Goal: Transaction & Acquisition: Purchase product/service

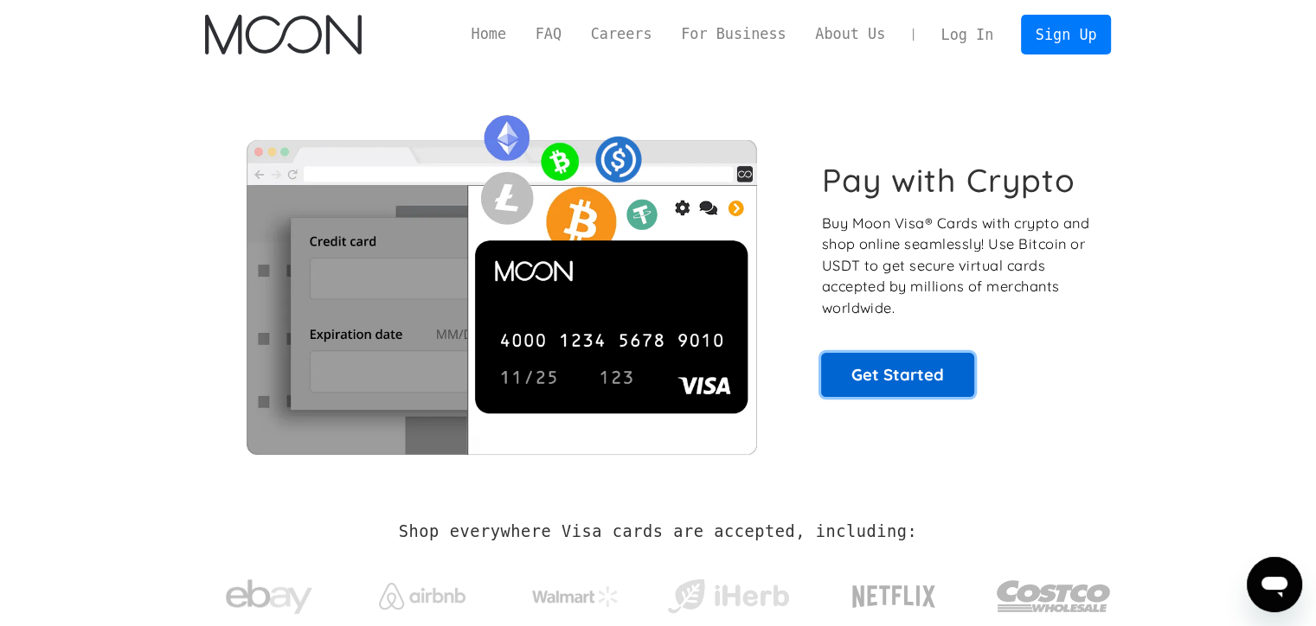
click at [900, 362] on link "Get Started" at bounding box center [897, 374] width 153 height 43
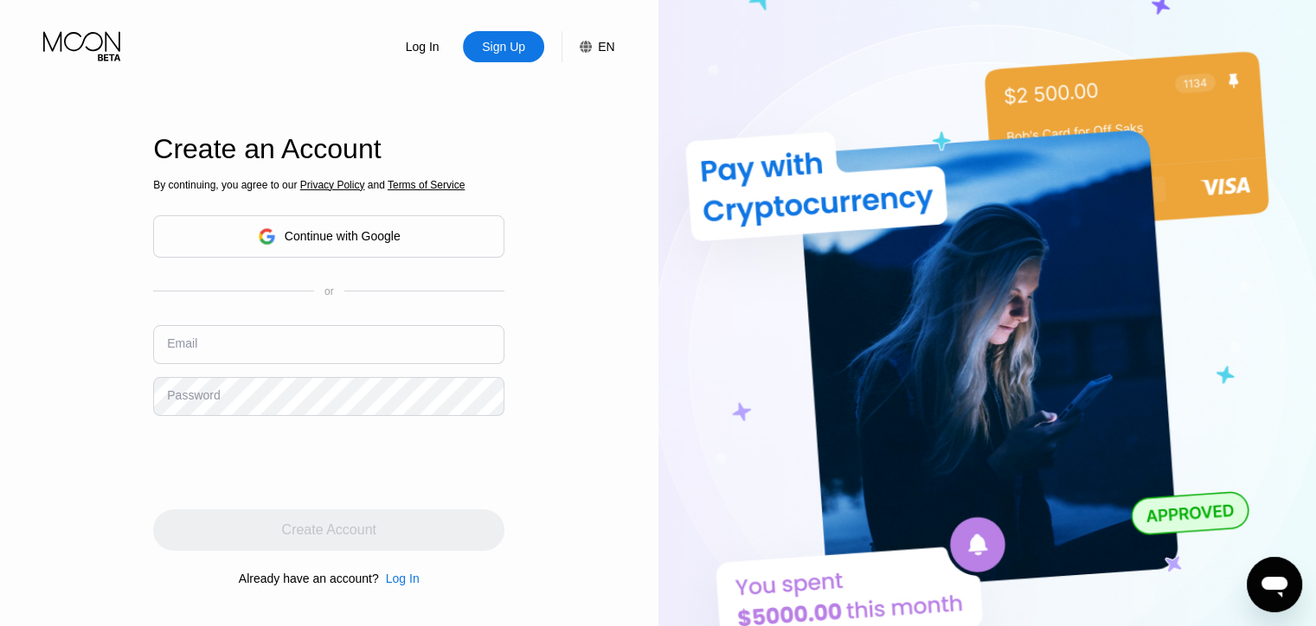
click at [395, 236] on div "Continue with Google" at bounding box center [343, 236] width 116 height 14
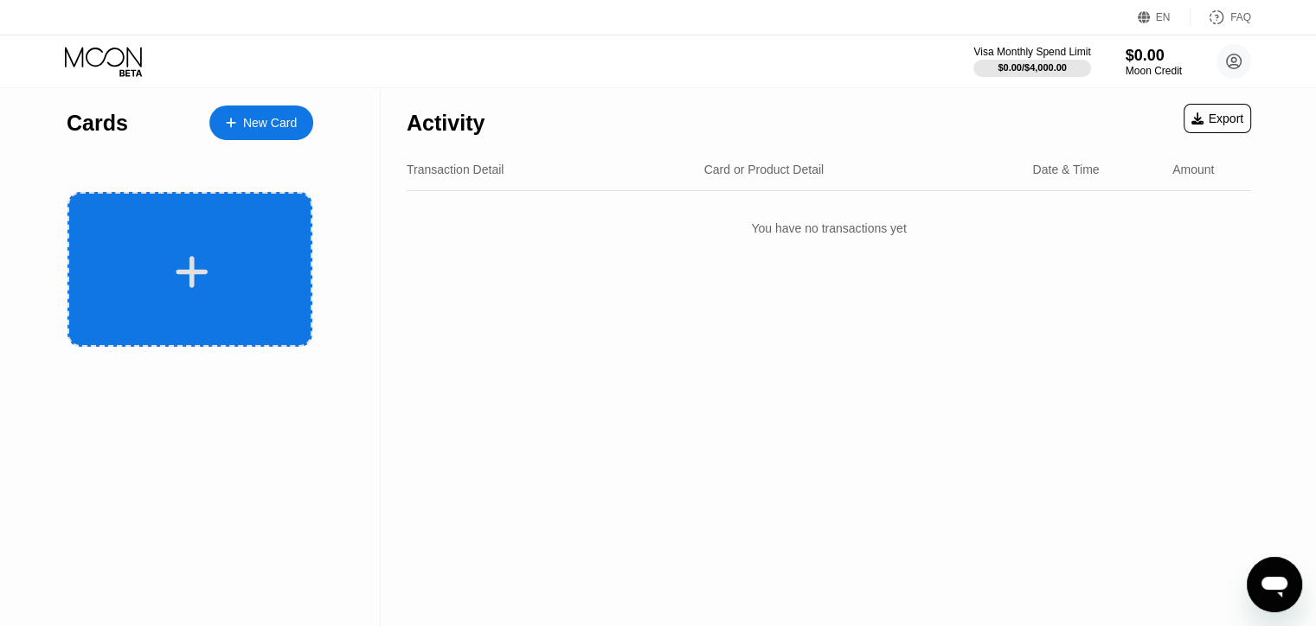
click at [154, 279] on div at bounding box center [192, 272] width 215 height 39
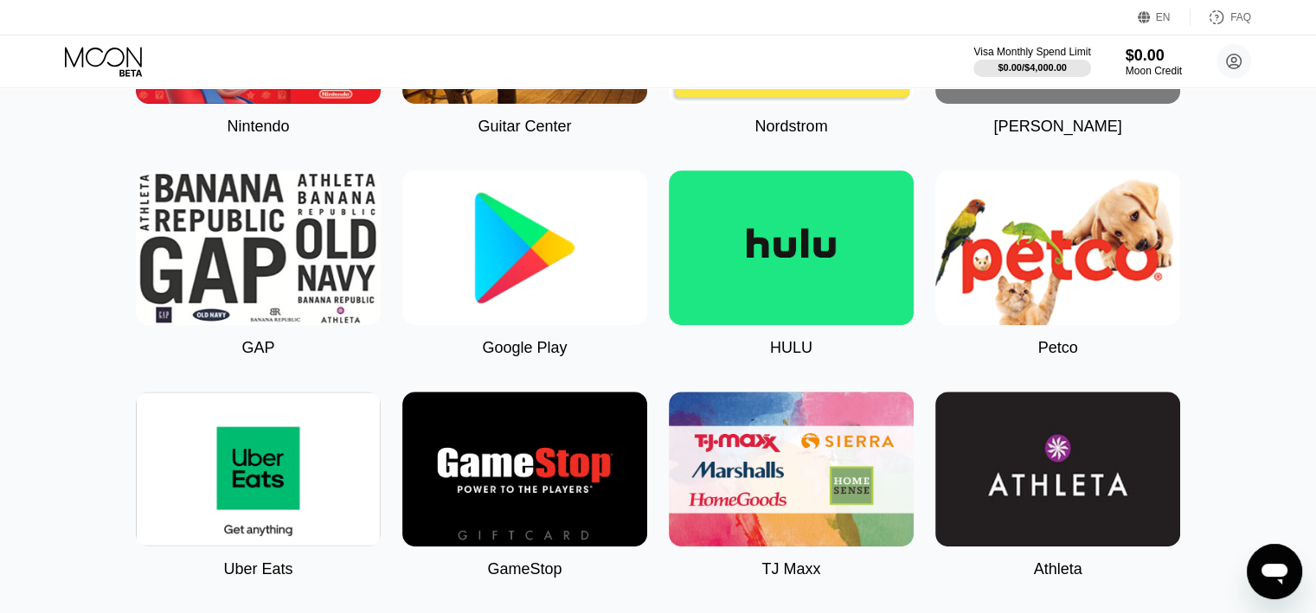
scroll to position [865, 0]
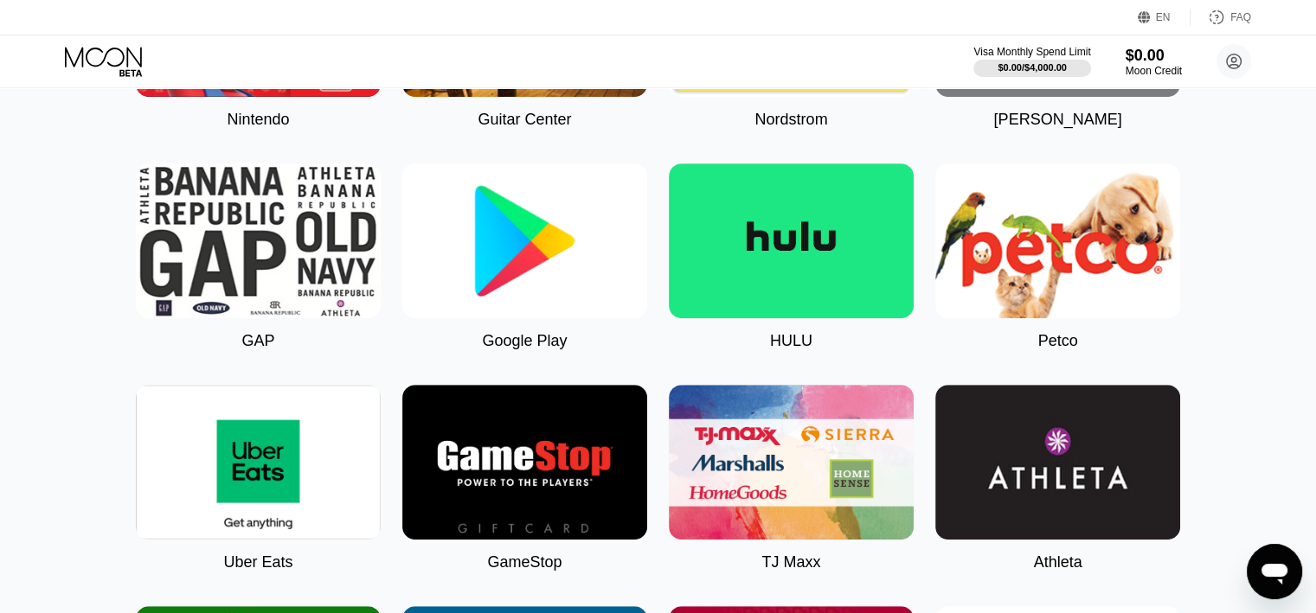
click at [542, 277] on img at bounding box center [524, 240] width 245 height 155
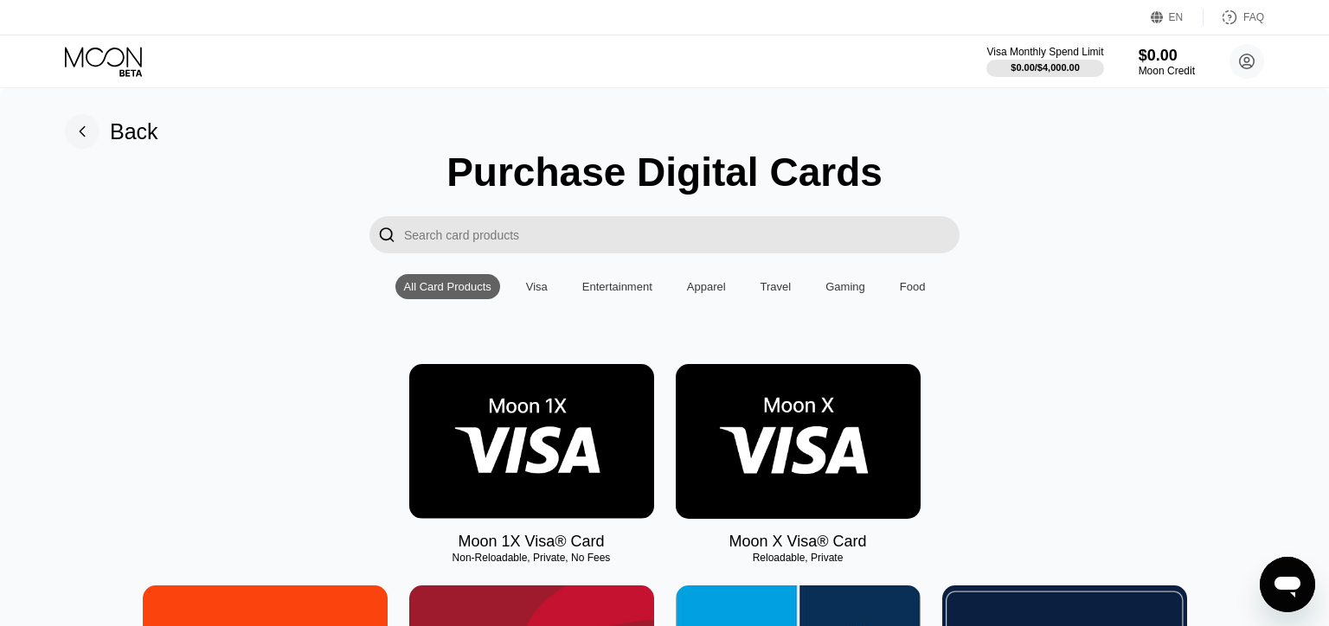
type input "0"
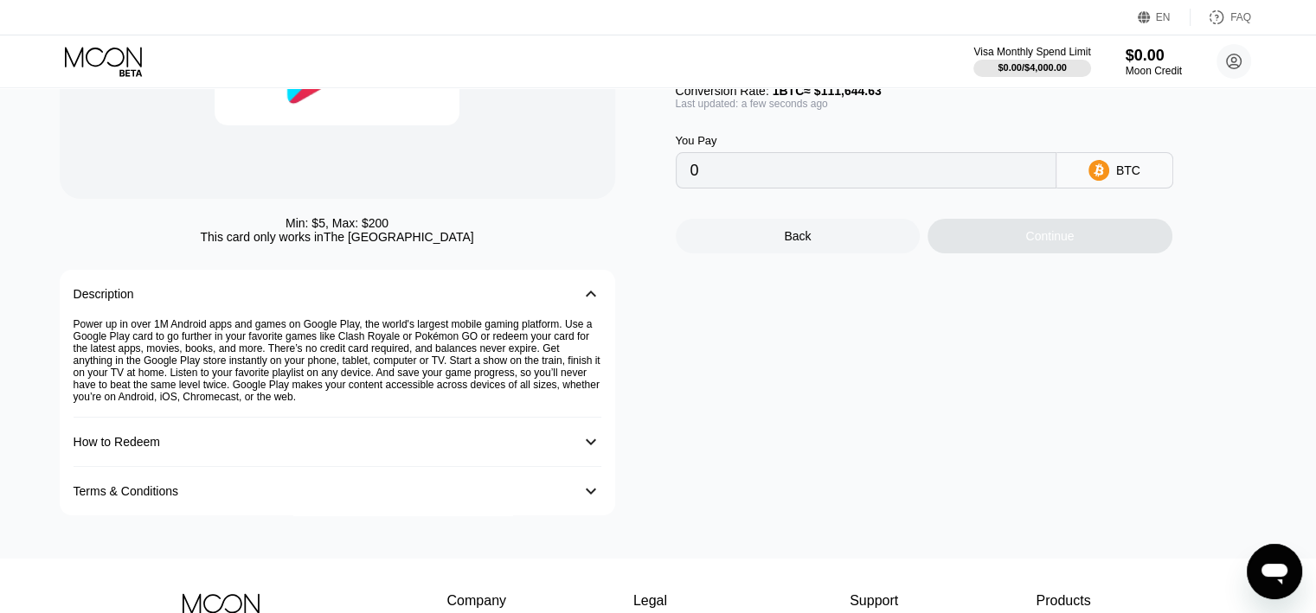
scroll to position [260, 0]
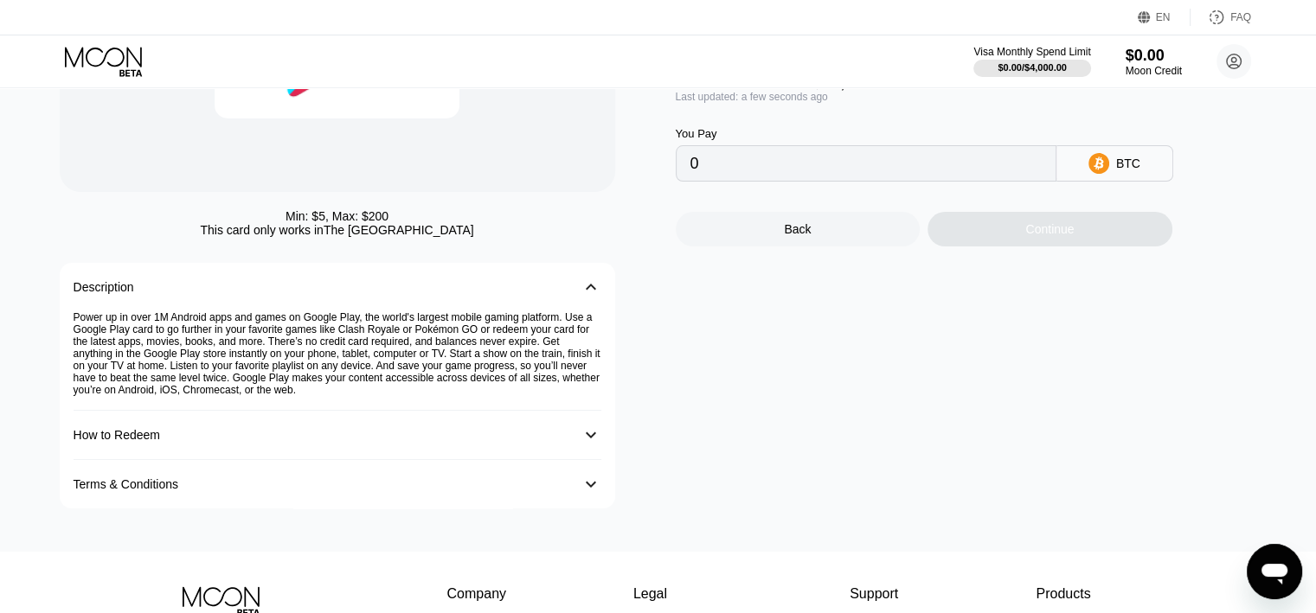
click at [414, 442] on div "How to Redeem" at bounding box center [320, 435] width 493 height 14
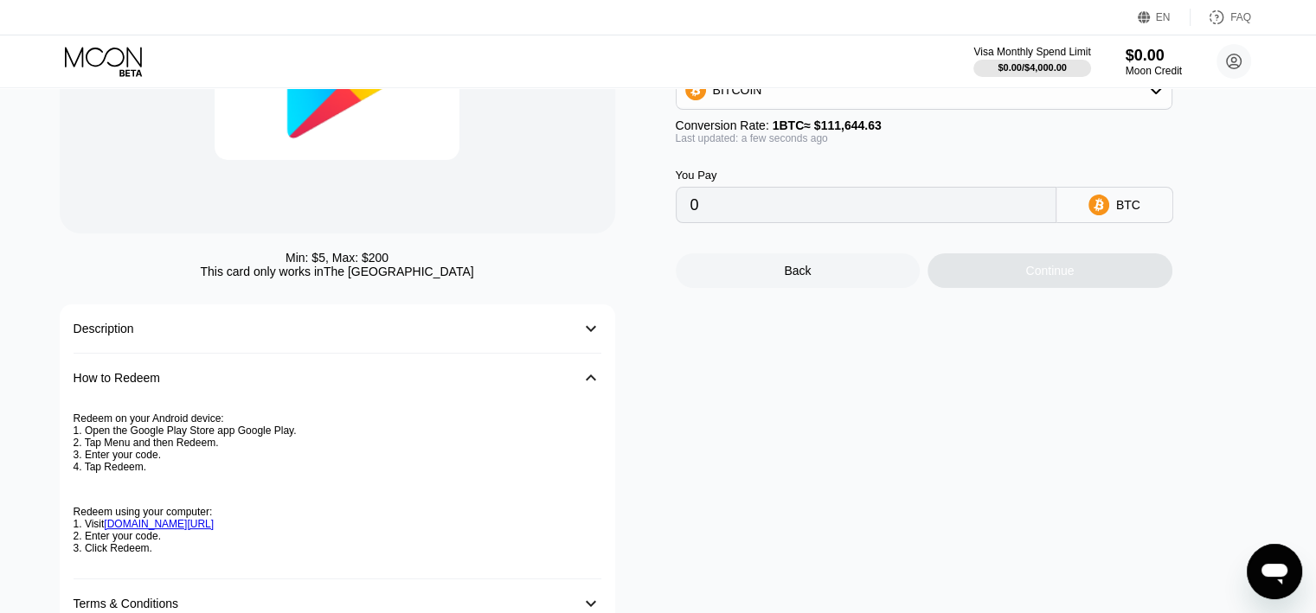
scroll to position [173, 0]
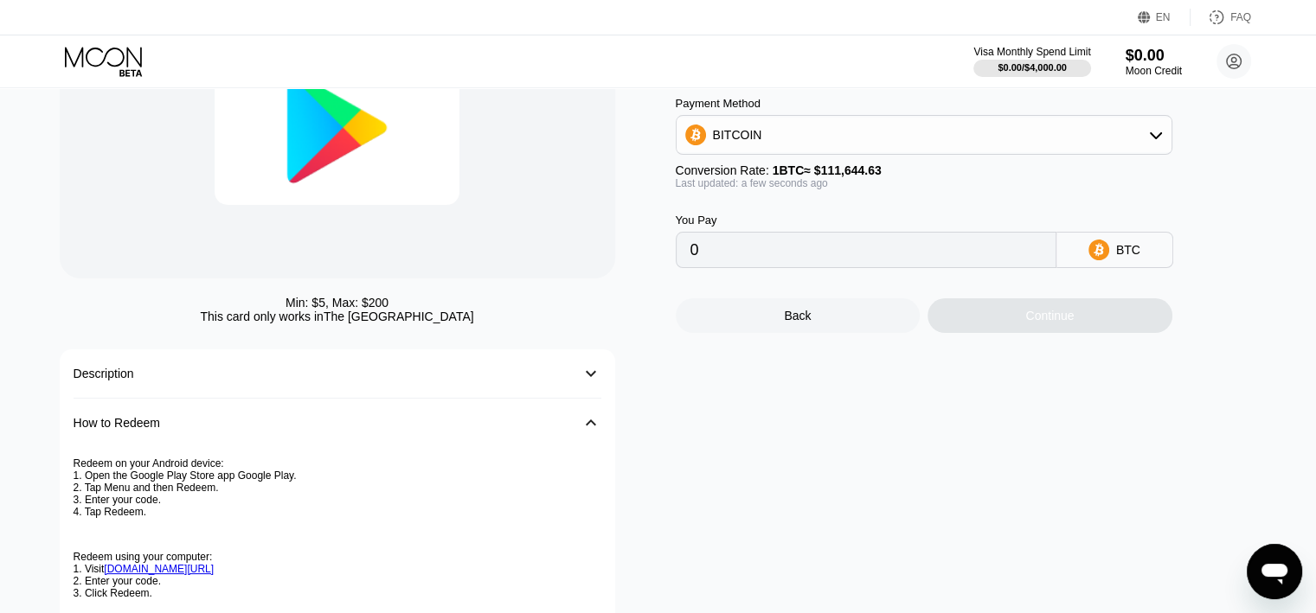
click at [375, 430] on div "How to Redeem" at bounding box center [320, 423] width 493 height 14
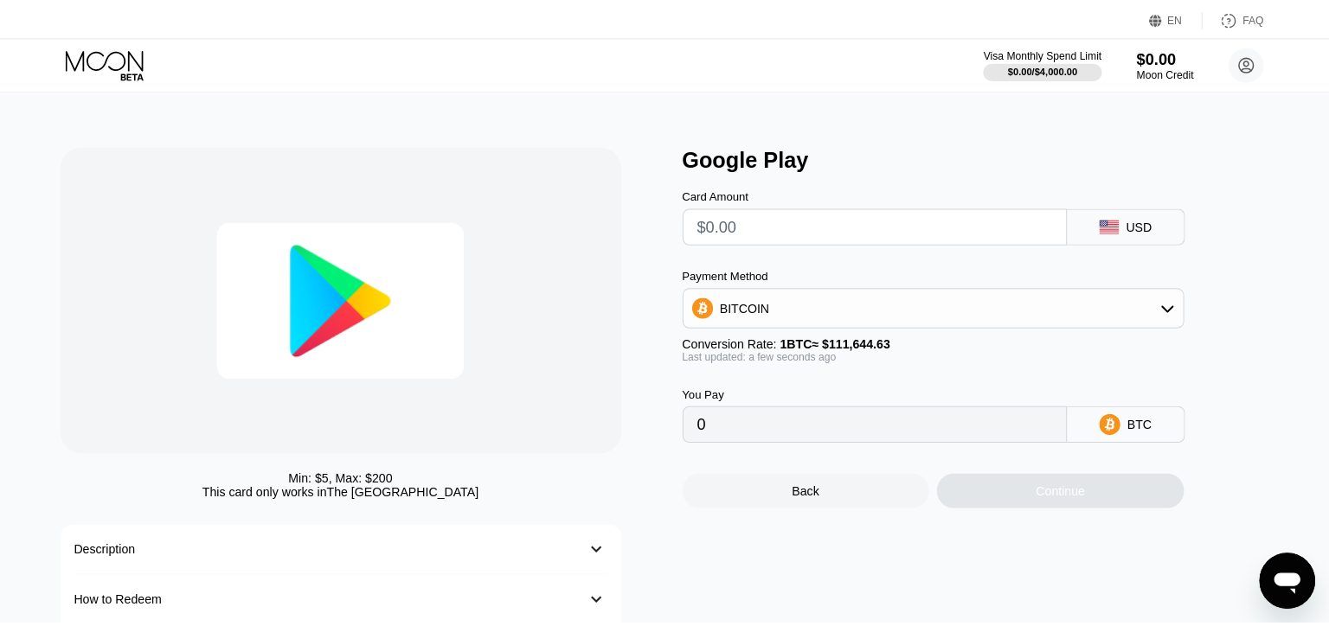
scroll to position [0, 0]
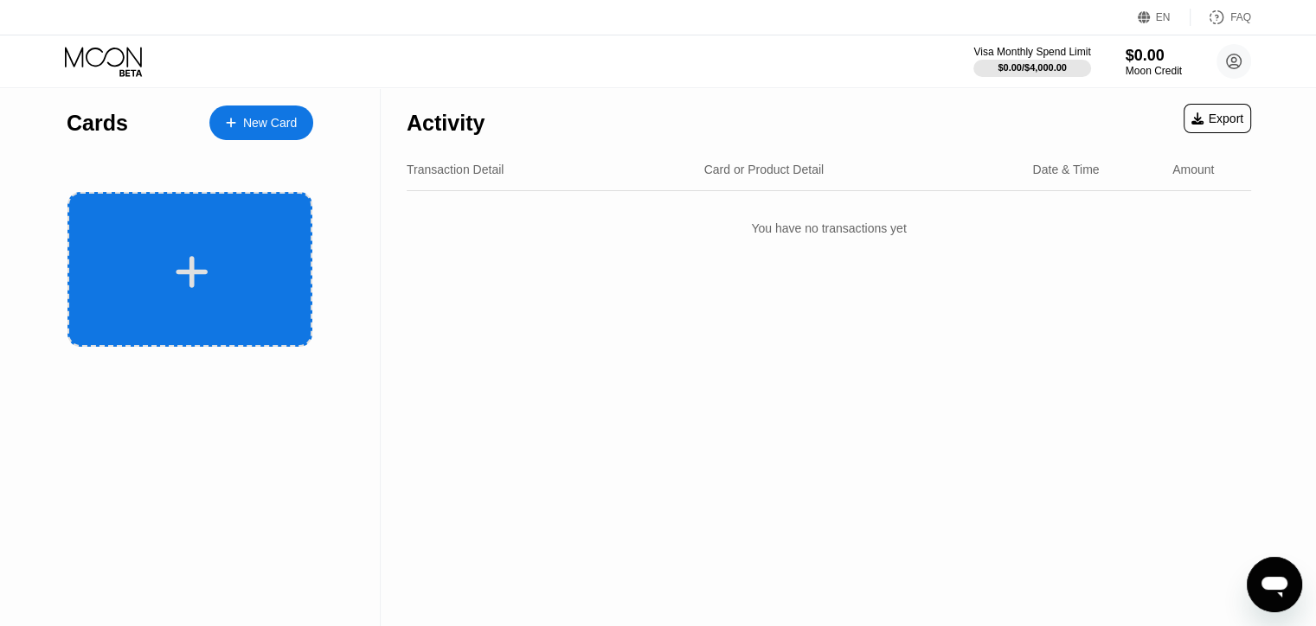
click at [281, 254] on div at bounding box center [192, 272] width 215 height 39
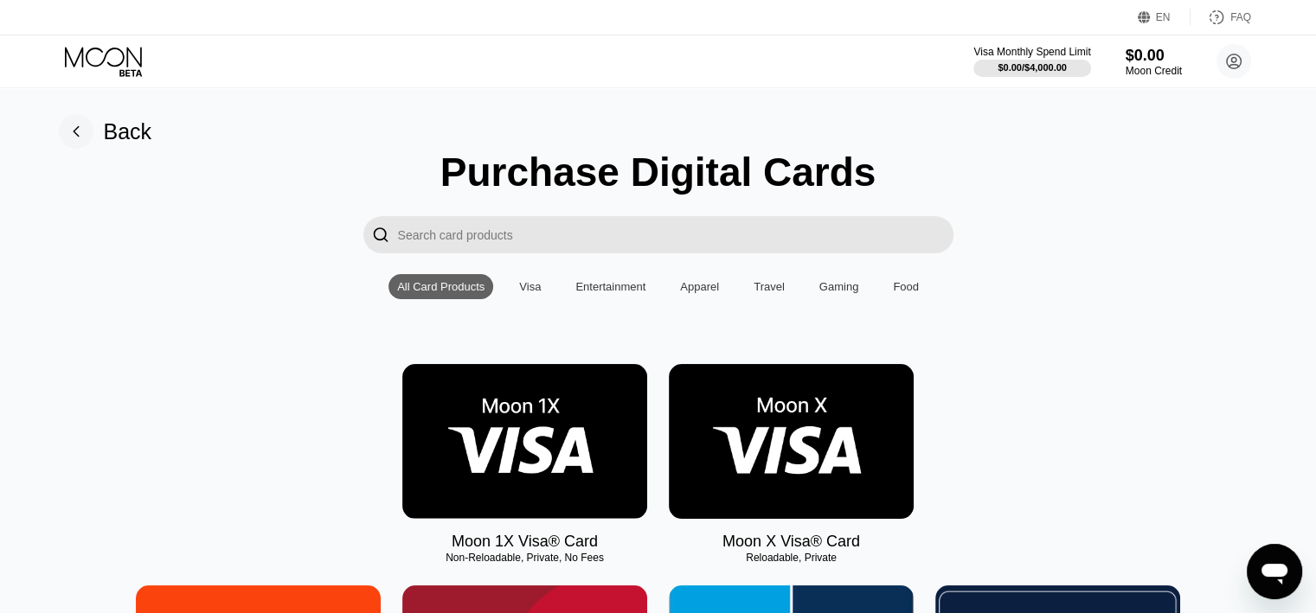
click at [527, 287] on div "Visa" at bounding box center [530, 286] width 22 height 13
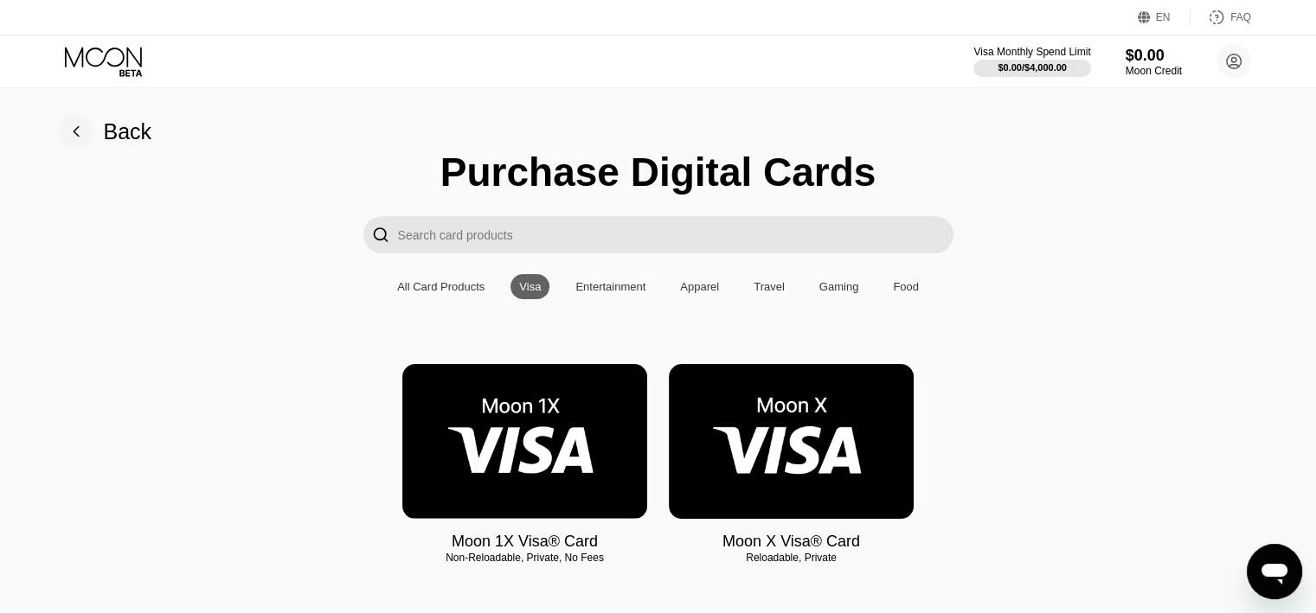
click at [832, 290] on div "Gaming" at bounding box center [839, 286] width 40 height 13
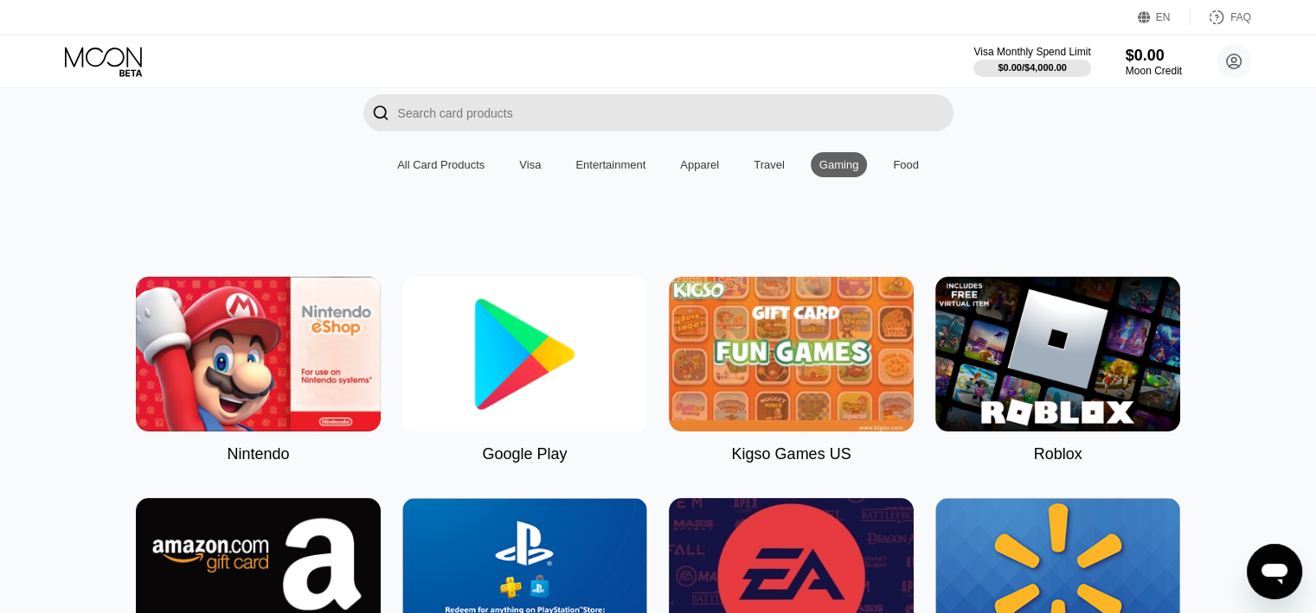
scroll to position [87, 0]
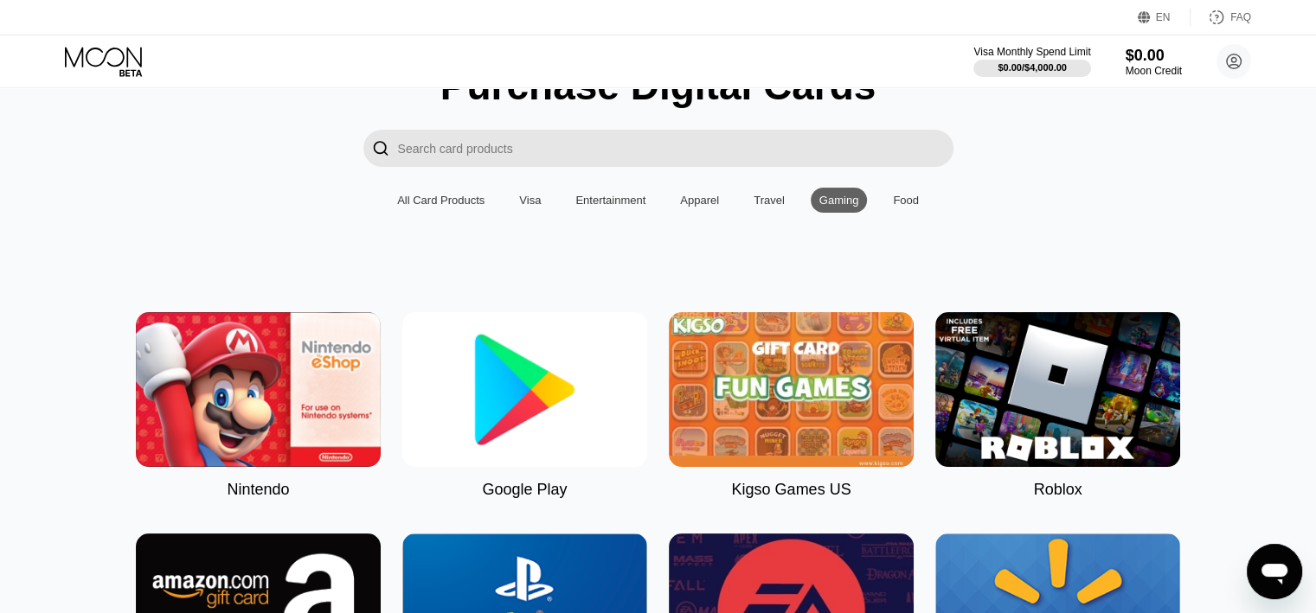
click at [546, 198] on div "Visa" at bounding box center [529, 200] width 39 height 25
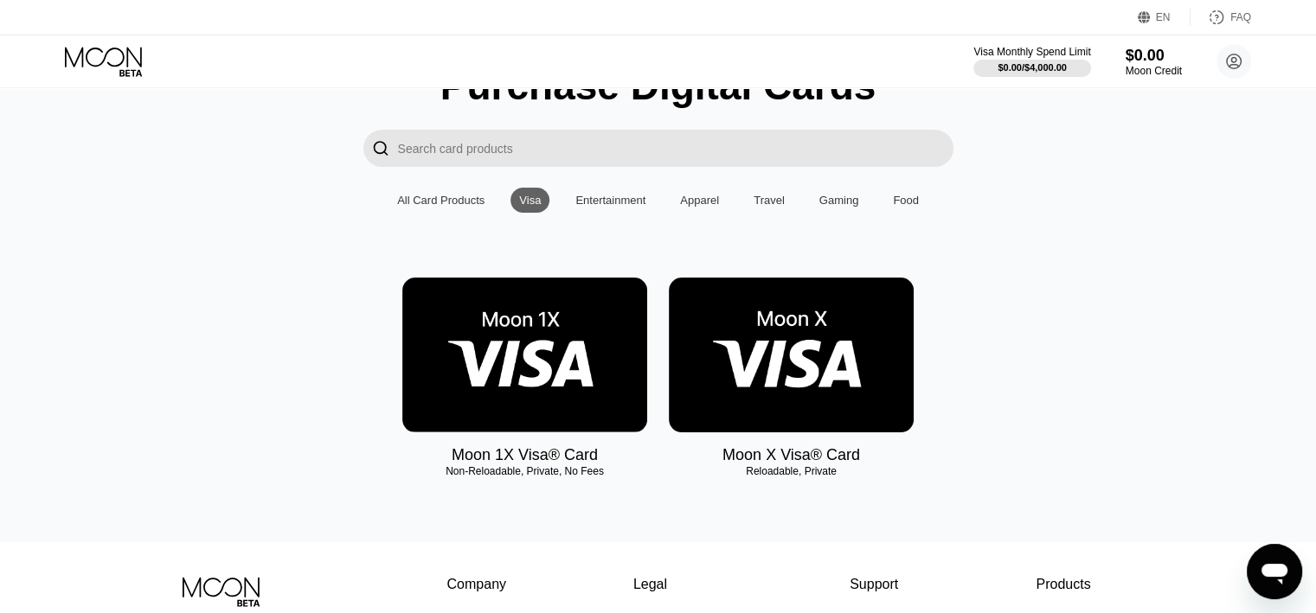
click at [604, 388] on img at bounding box center [524, 355] width 245 height 155
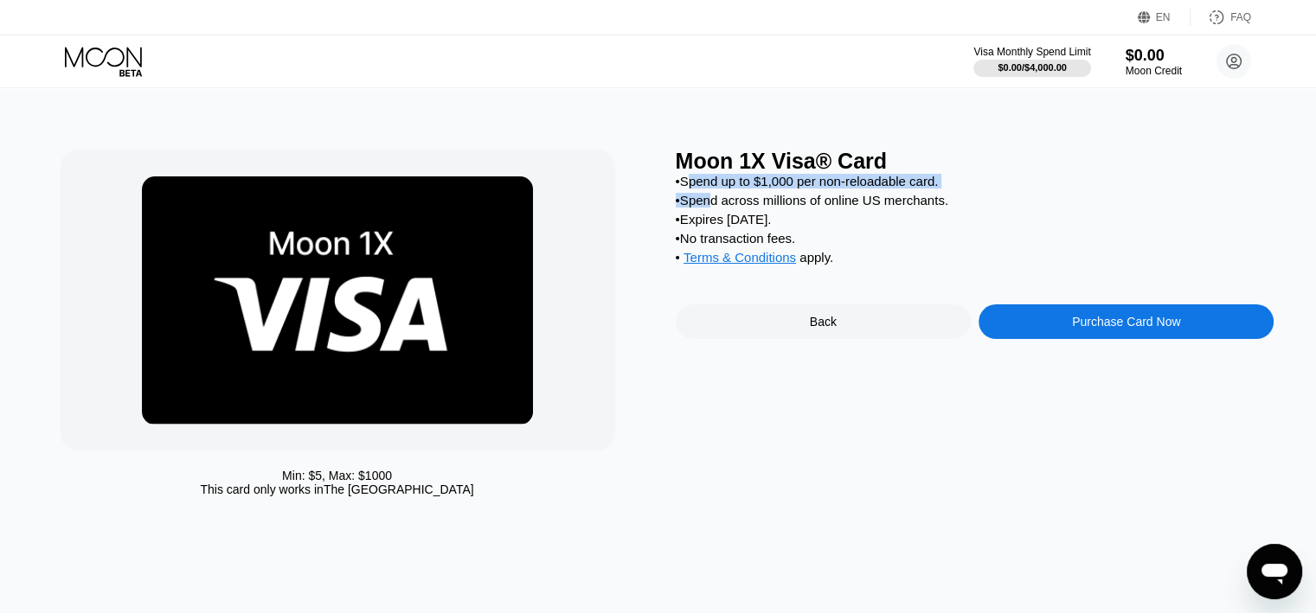
drag, startPoint x: 693, startPoint y: 186, endPoint x: 715, endPoint y: 205, distance: 29.5
click at [715, 205] on div "• Spend up to $1,000 per non-reloadable card. • Spend across millions of online…" at bounding box center [975, 223] width 599 height 99
click at [808, 189] on div "• Spend up to $1,000 per non-reloadable card." at bounding box center [975, 181] width 599 height 15
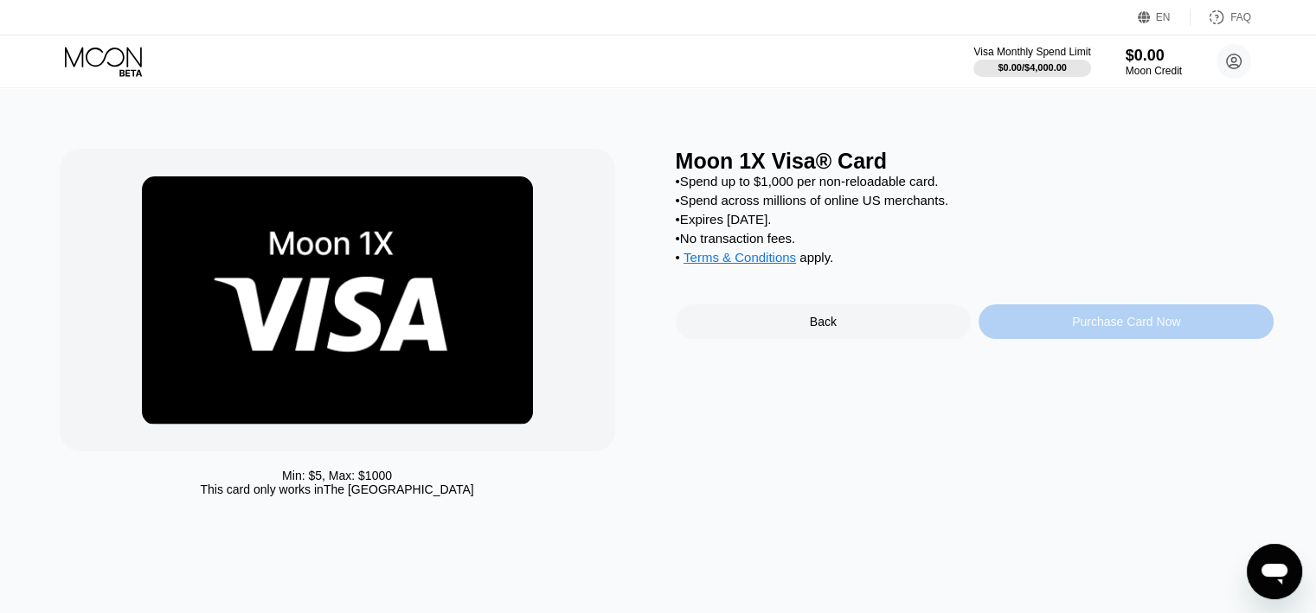
click at [1113, 329] on div "Purchase Card Now" at bounding box center [1126, 322] width 108 height 14
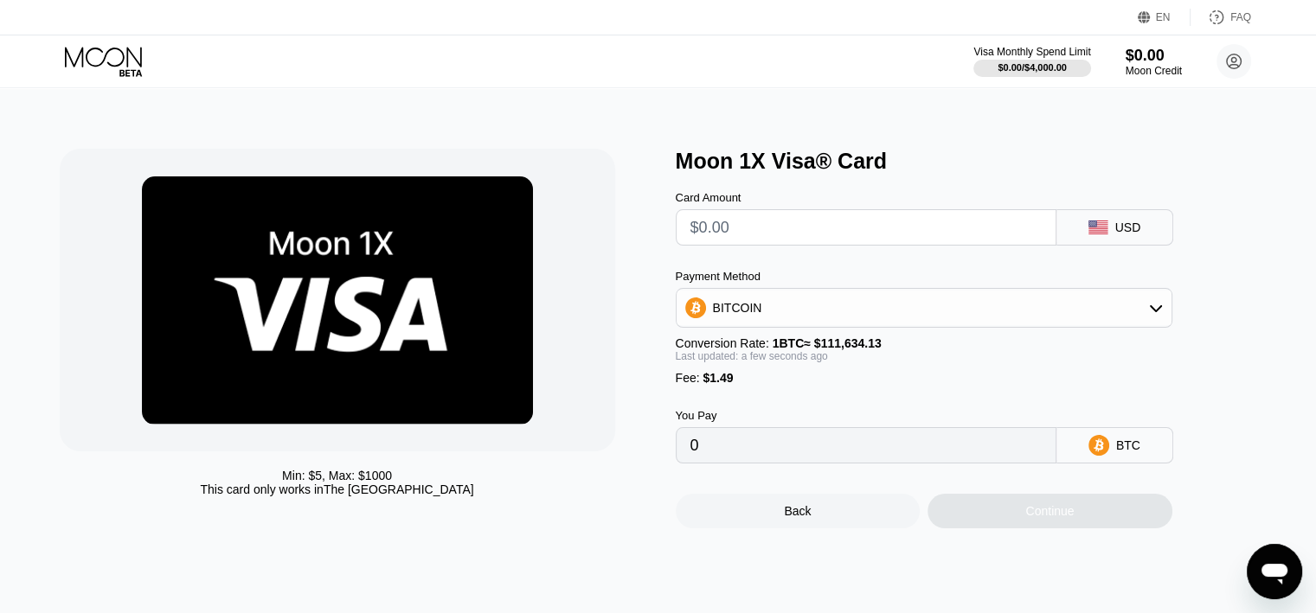
click at [740, 463] on input "0" at bounding box center [865, 445] width 351 height 35
click at [779, 228] on input "text" at bounding box center [865, 227] width 351 height 35
click at [1095, 233] on rect at bounding box center [1097, 228] width 19 height 14
click at [1102, 233] on rect at bounding box center [1097, 228] width 19 height 14
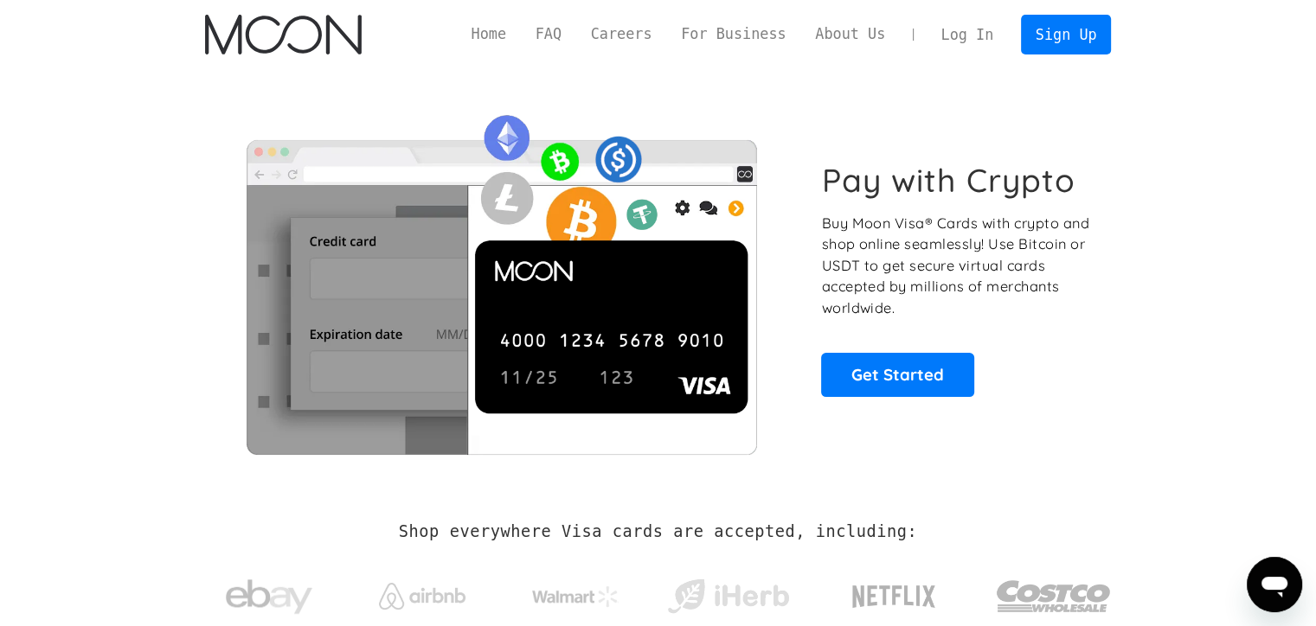
click at [981, 34] on link "Log In" at bounding box center [966, 35] width 81 height 38
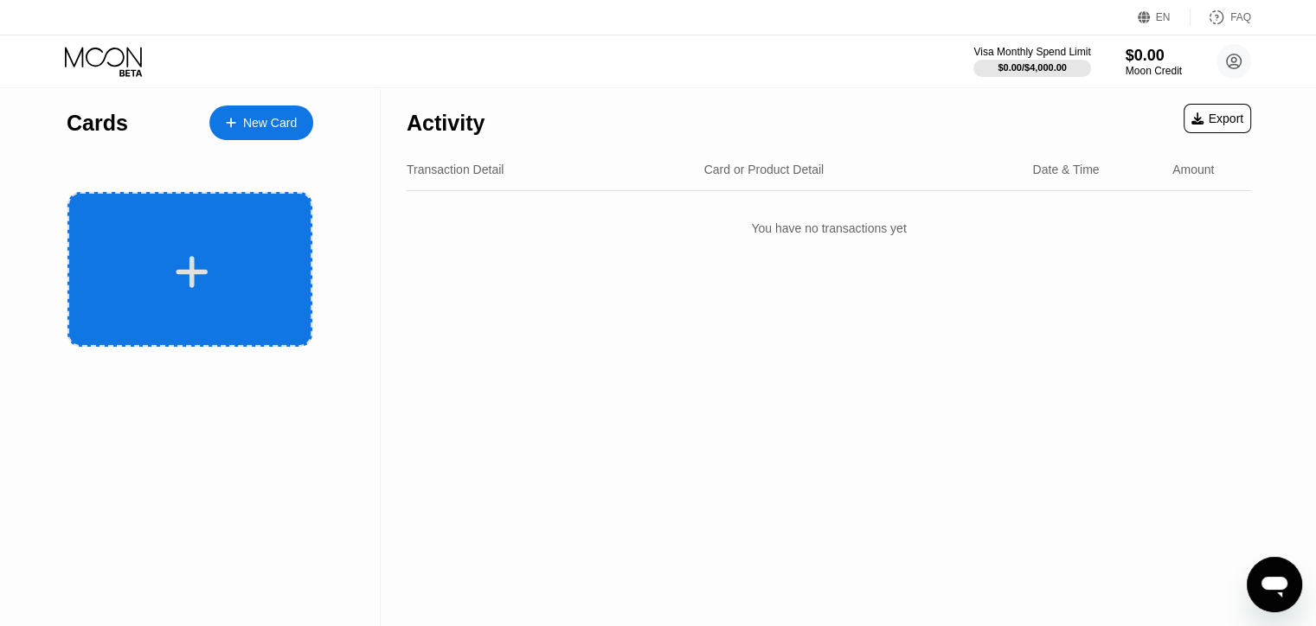
click at [256, 263] on div at bounding box center [192, 272] width 215 height 39
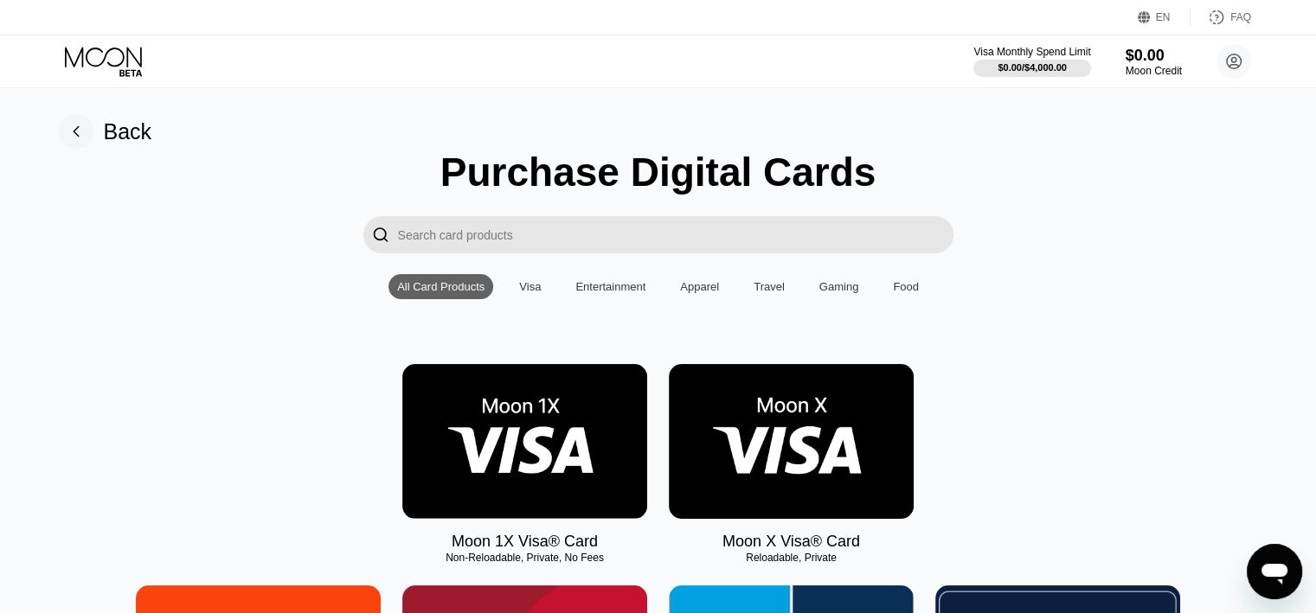
click at [540, 471] on img at bounding box center [524, 441] width 245 height 155
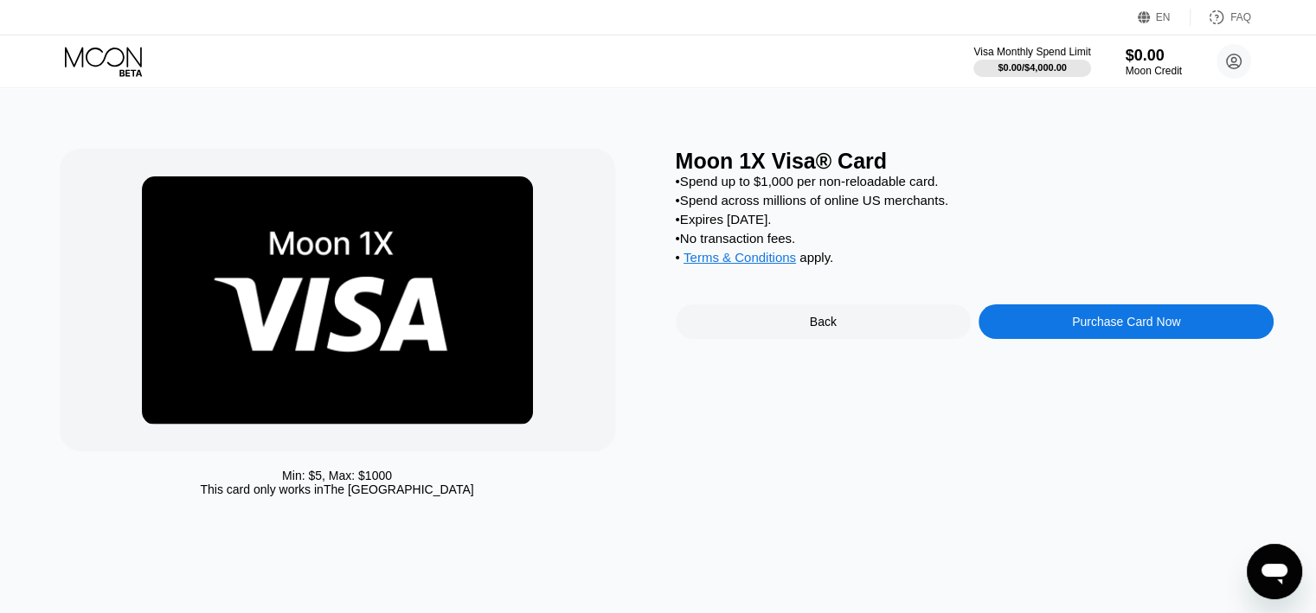
click at [1066, 339] on div "Purchase Card Now" at bounding box center [1125, 322] width 295 height 35
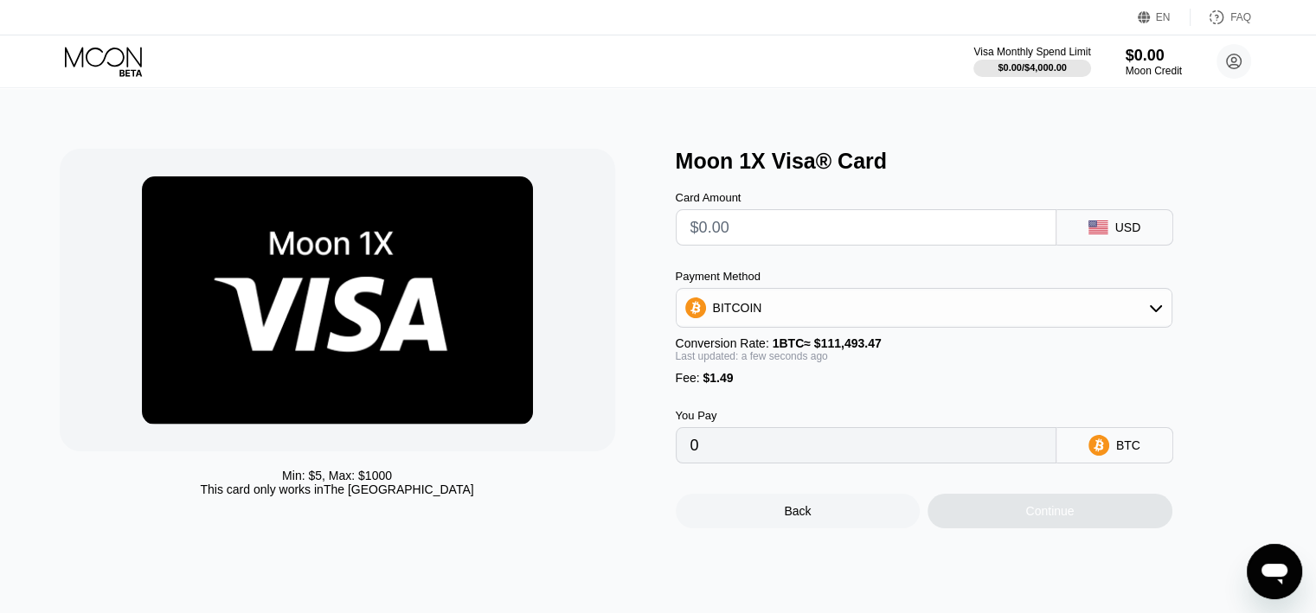
click at [805, 245] on input "text" at bounding box center [865, 227] width 351 height 35
click at [1170, 241] on div "USD" at bounding box center [1114, 227] width 117 height 36
click at [1130, 234] on div "USD" at bounding box center [1128, 228] width 26 height 14
click at [881, 235] on input "text" at bounding box center [865, 227] width 351 height 35
type input "$1"
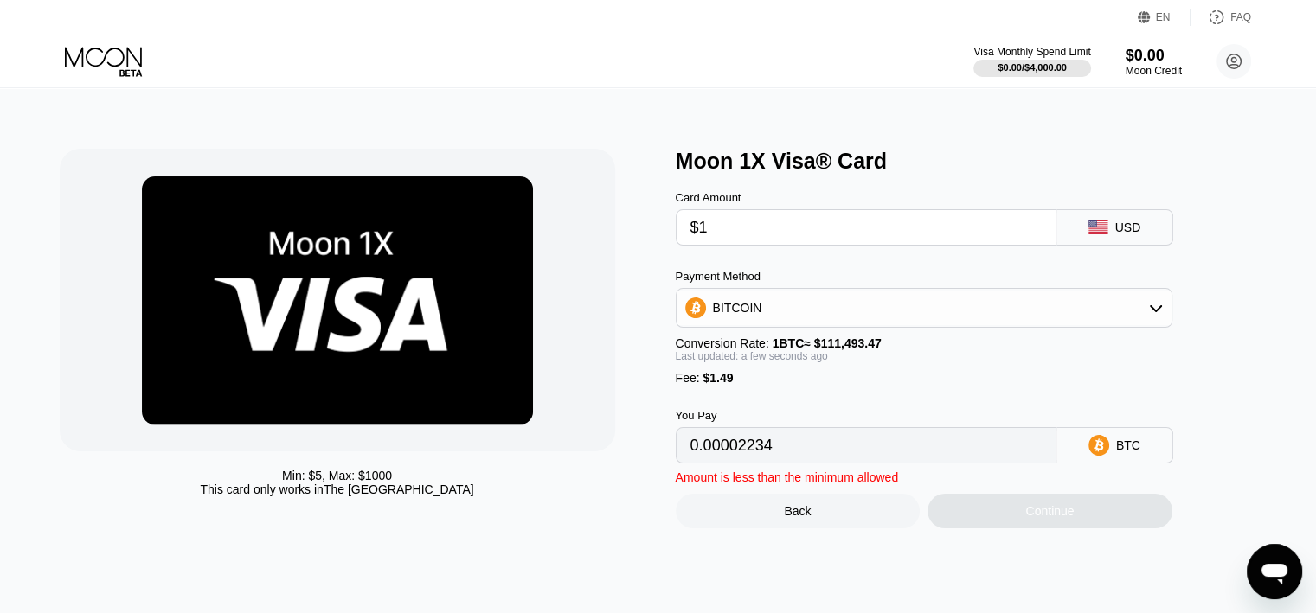
type input "0.00002234"
type input "$10"
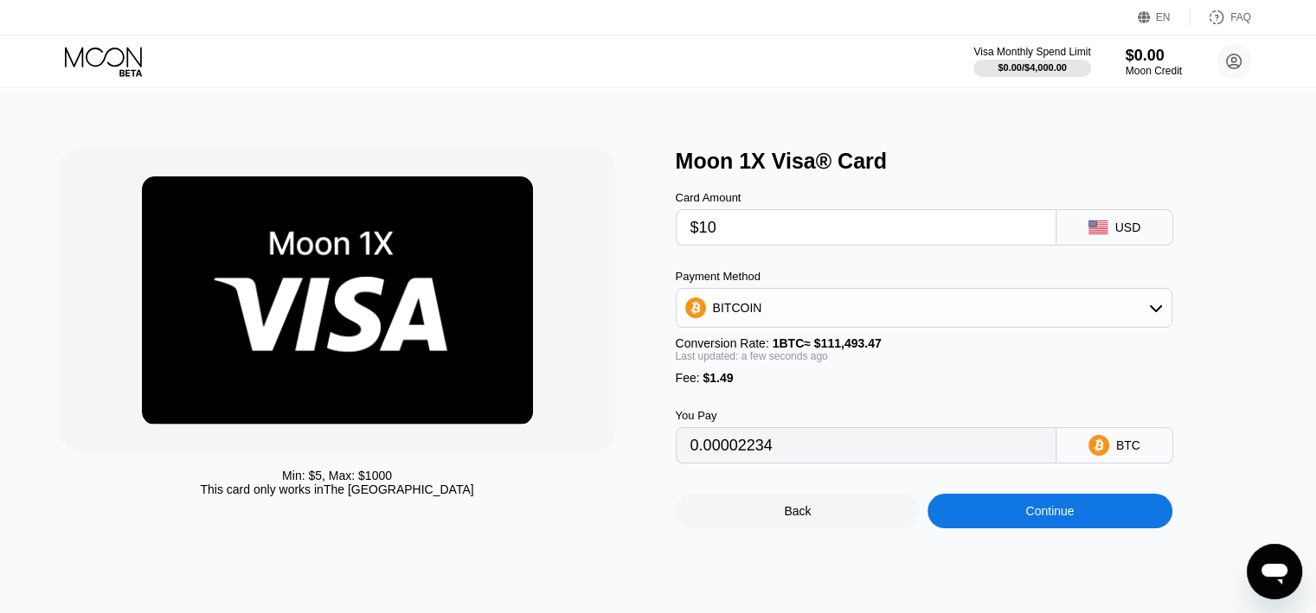
type input "0.00010306"
type input "$10"
click at [798, 301] on div "BITCOIN" at bounding box center [923, 308] width 495 height 35
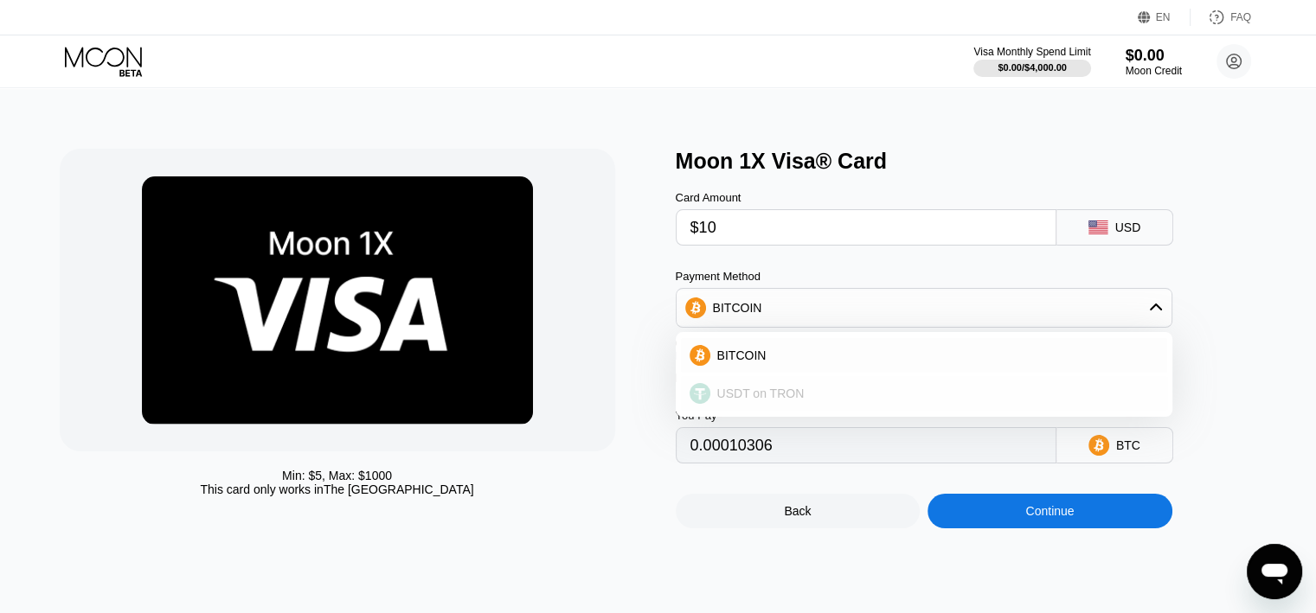
click at [810, 398] on div "USDT on TRON" at bounding box center [934, 394] width 448 height 14
type input "11.61"
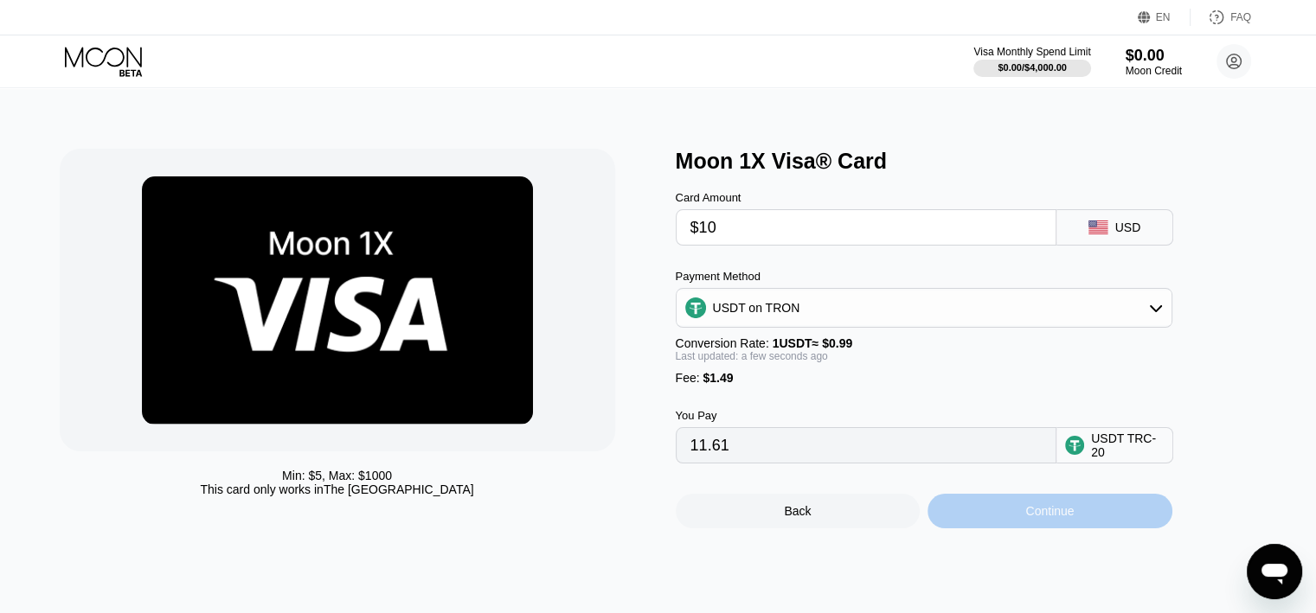
click at [980, 529] on div "Continue" at bounding box center [1049, 511] width 245 height 35
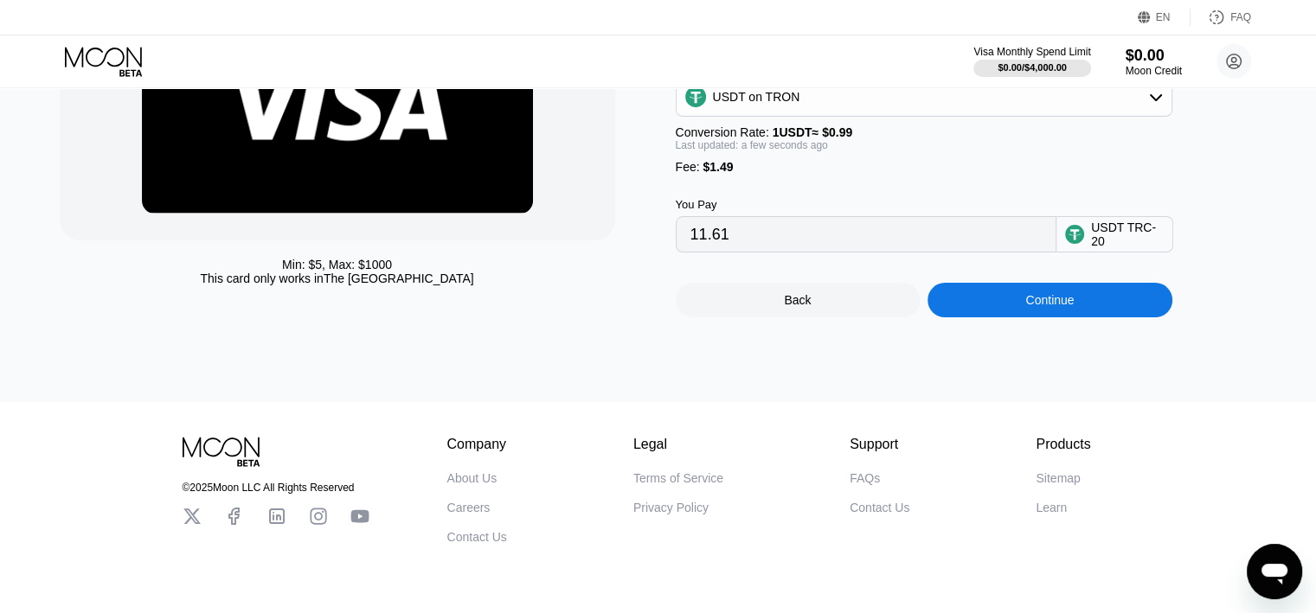
scroll to position [263, 0]
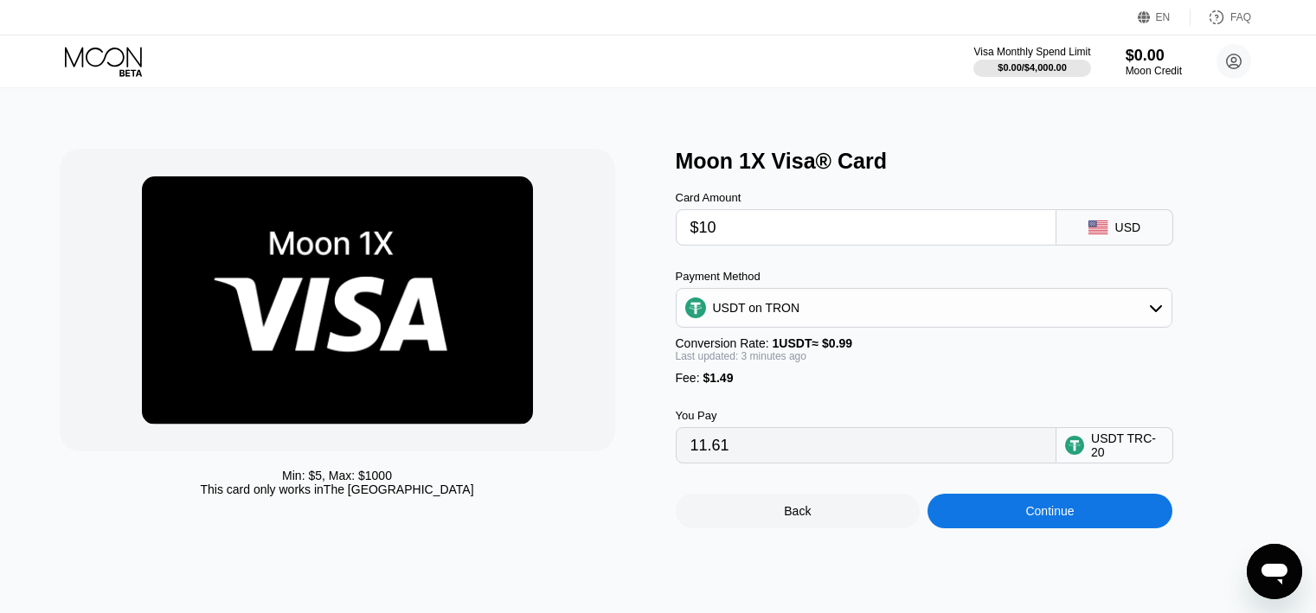
scroll to position [263, 0]
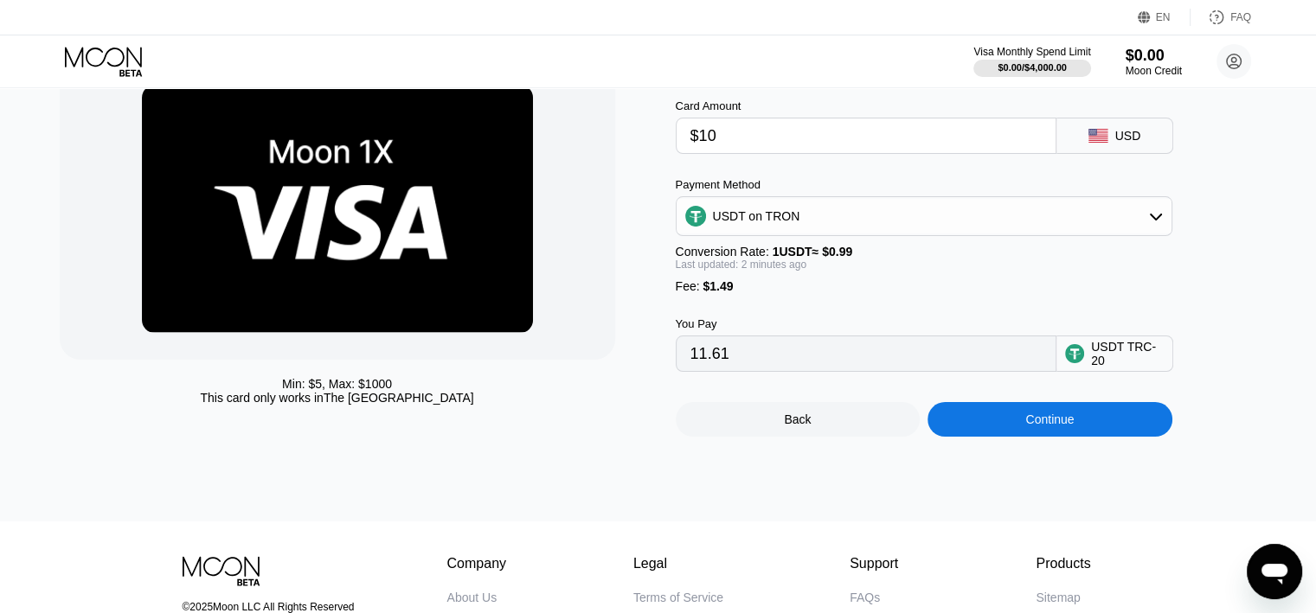
scroll to position [90, 0]
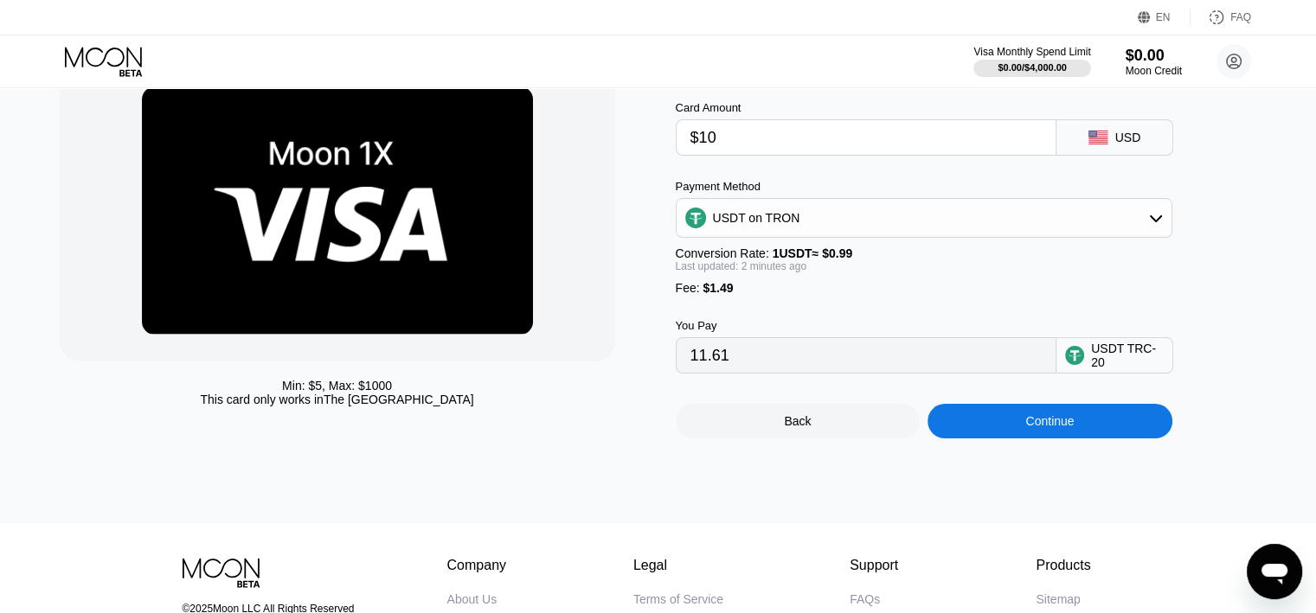
click at [869, 228] on div "USDT on TRON" at bounding box center [923, 218] width 495 height 35
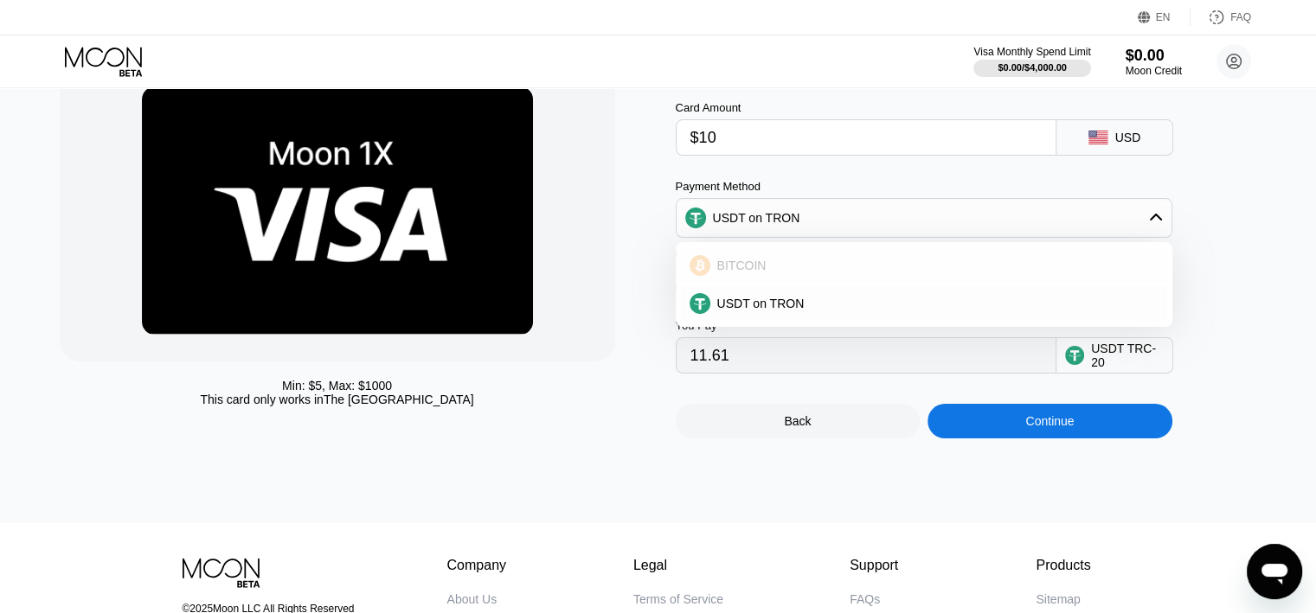
click at [810, 270] on div "BITCOIN" at bounding box center [934, 266] width 448 height 14
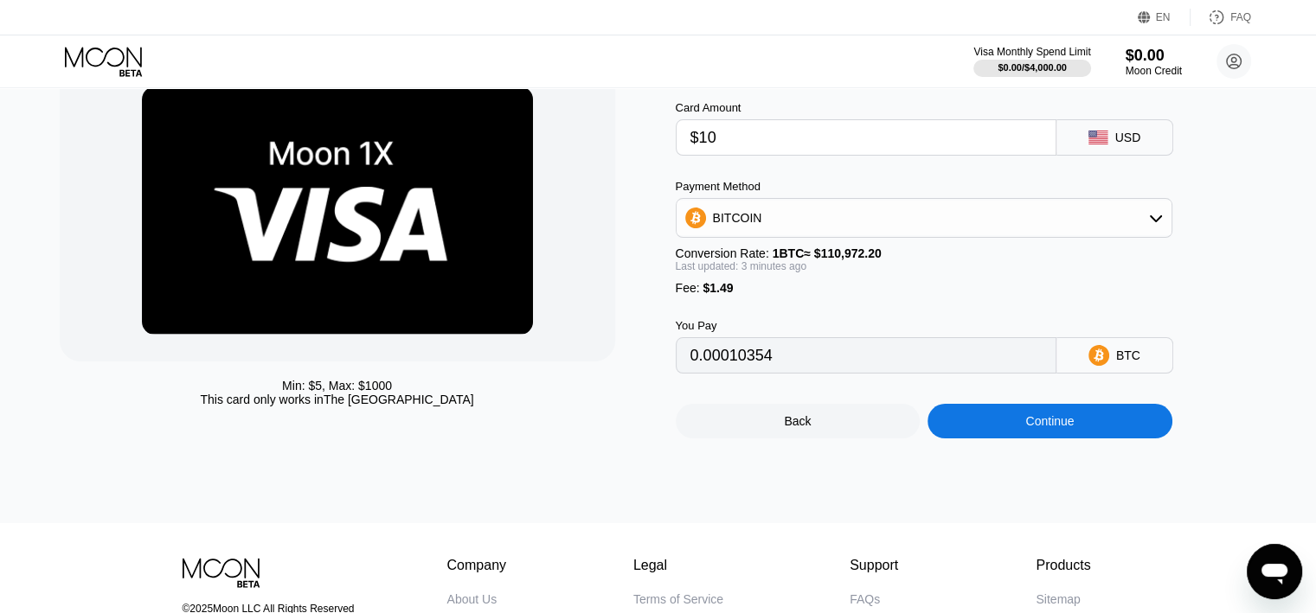
click at [841, 230] on div "BITCOIN" at bounding box center [923, 218] width 495 height 35
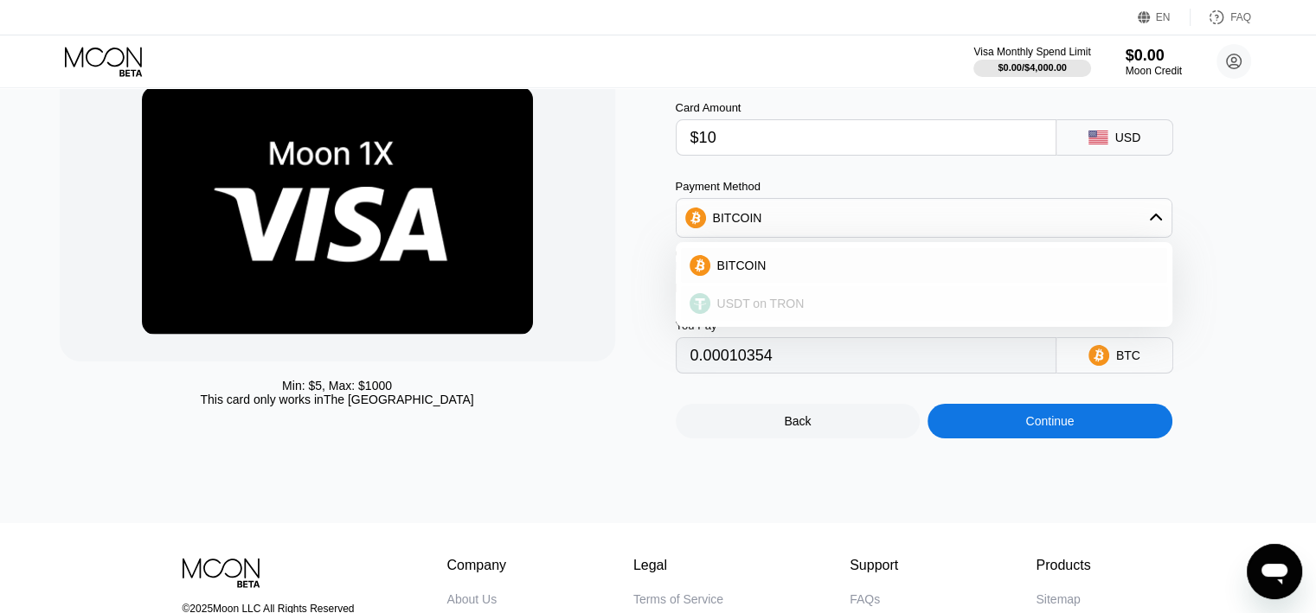
click at [799, 311] on div "USDT on TRON" at bounding box center [934, 304] width 448 height 14
type input "11.61"
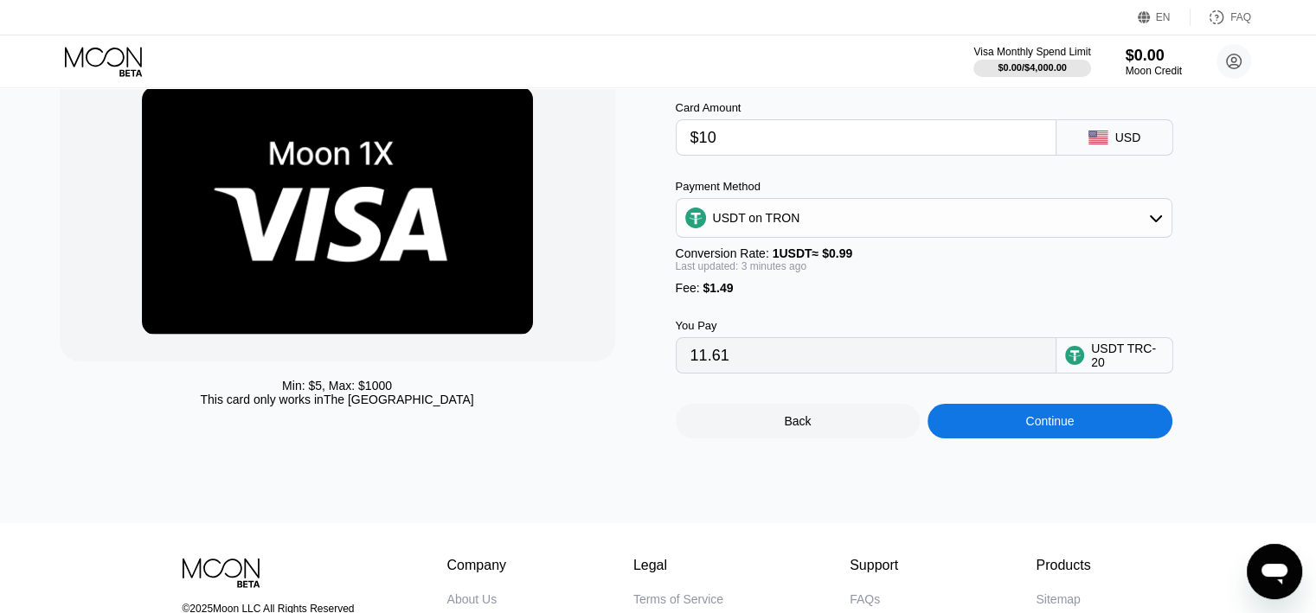
drag, startPoint x: 765, startPoint y: 369, endPoint x: 696, endPoint y: 370, distance: 68.4
click at [696, 370] on input "11.61" at bounding box center [865, 355] width 351 height 35
click at [734, 373] on input "11.61" at bounding box center [865, 355] width 351 height 35
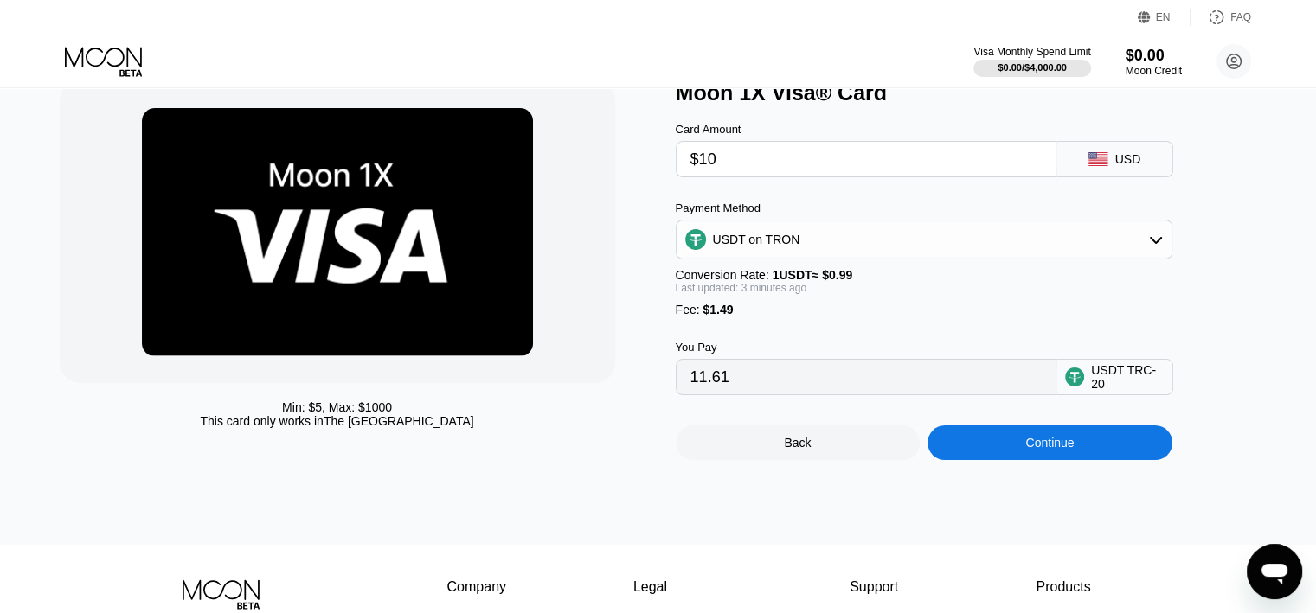
scroll to position [3, 0]
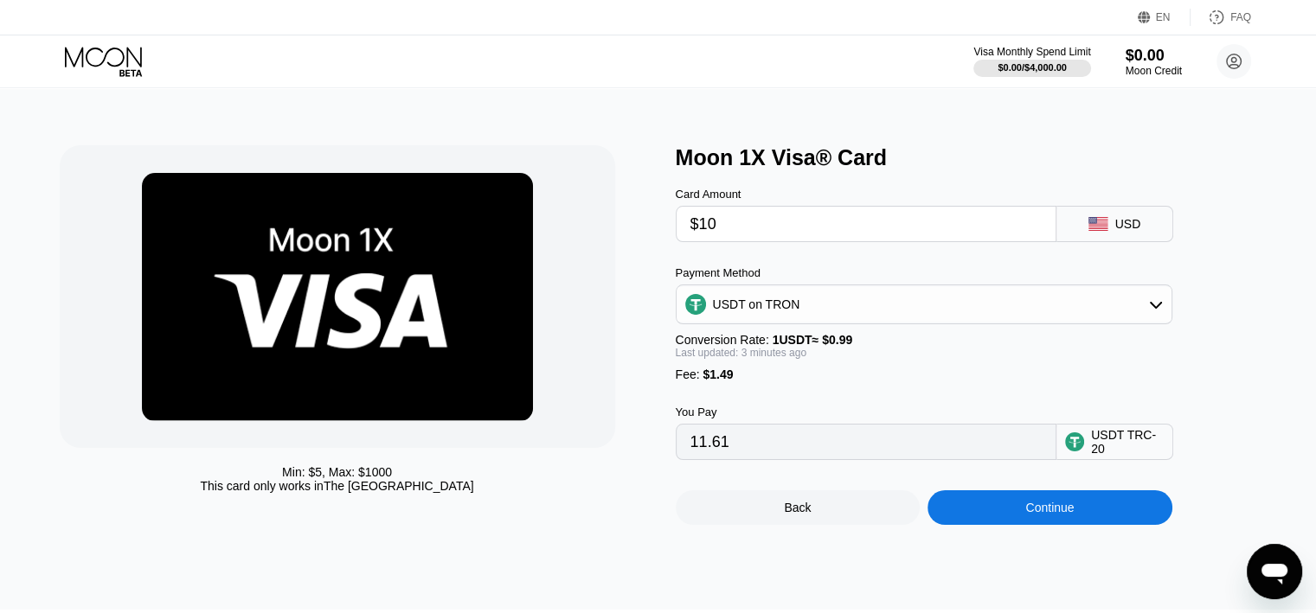
drag, startPoint x: 343, startPoint y: 488, endPoint x: 433, endPoint y: 496, distance: 91.2
click at [433, 493] on div "This card only works in The United States" at bounding box center [336, 486] width 273 height 14
click at [120, 48] on icon at bounding box center [105, 62] width 80 height 30
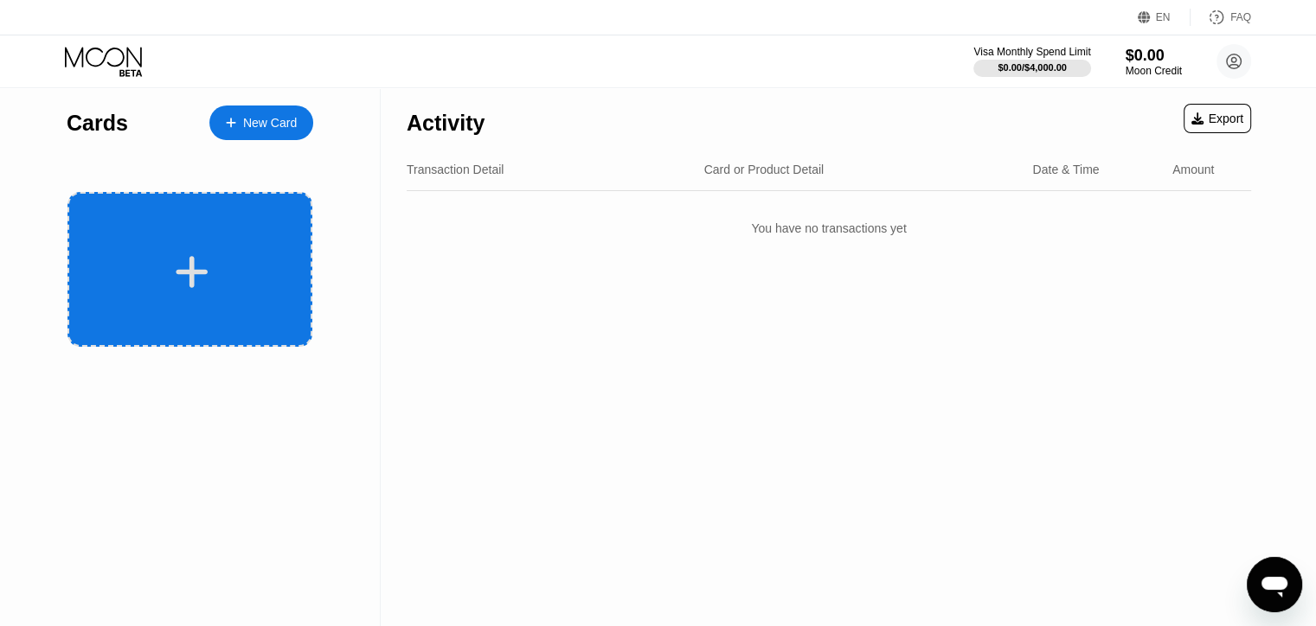
click at [125, 241] on div at bounding box center [189, 269] width 245 height 155
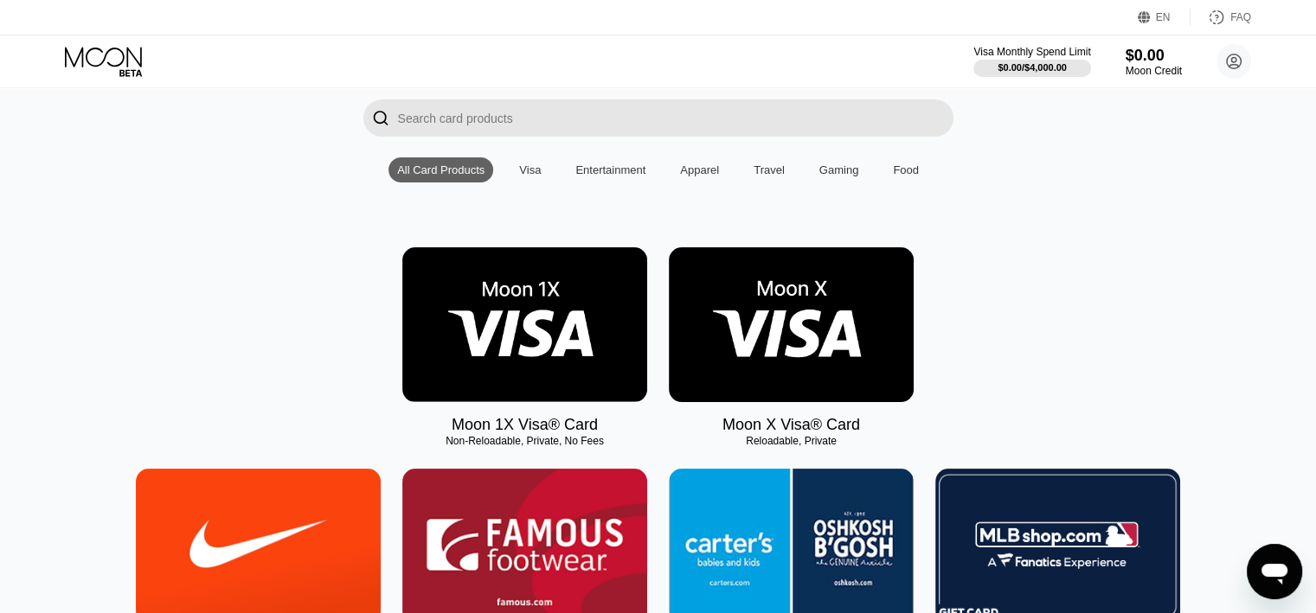
scroll to position [173, 0]
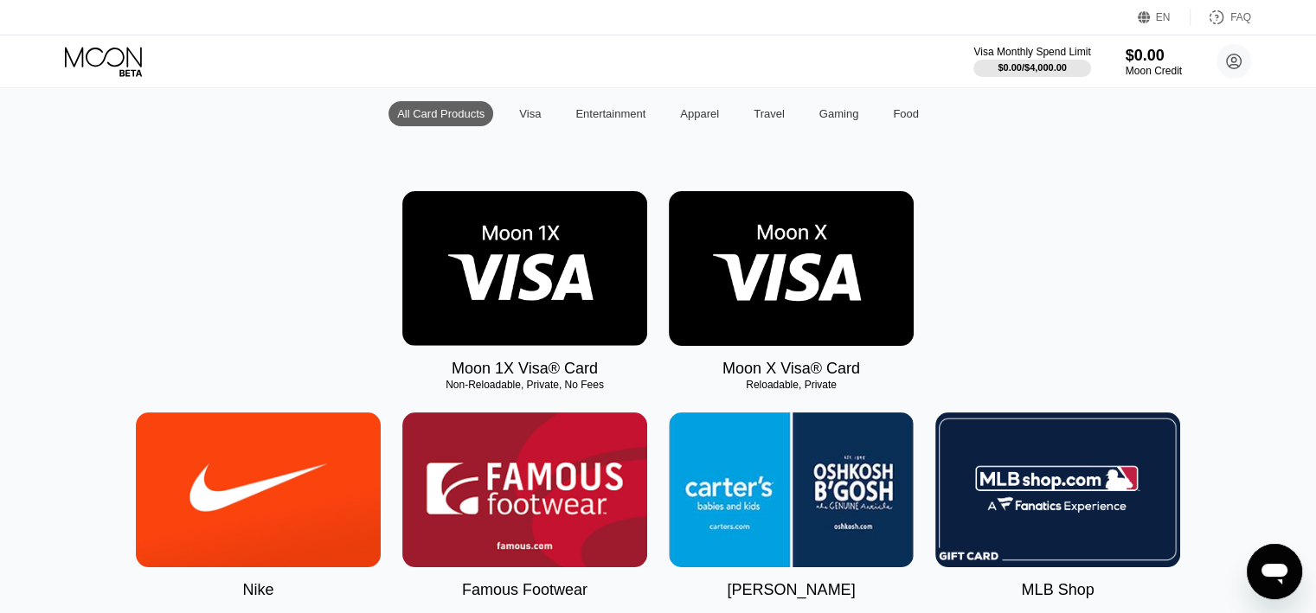
click at [810, 294] on img at bounding box center [791, 268] width 245 height 155
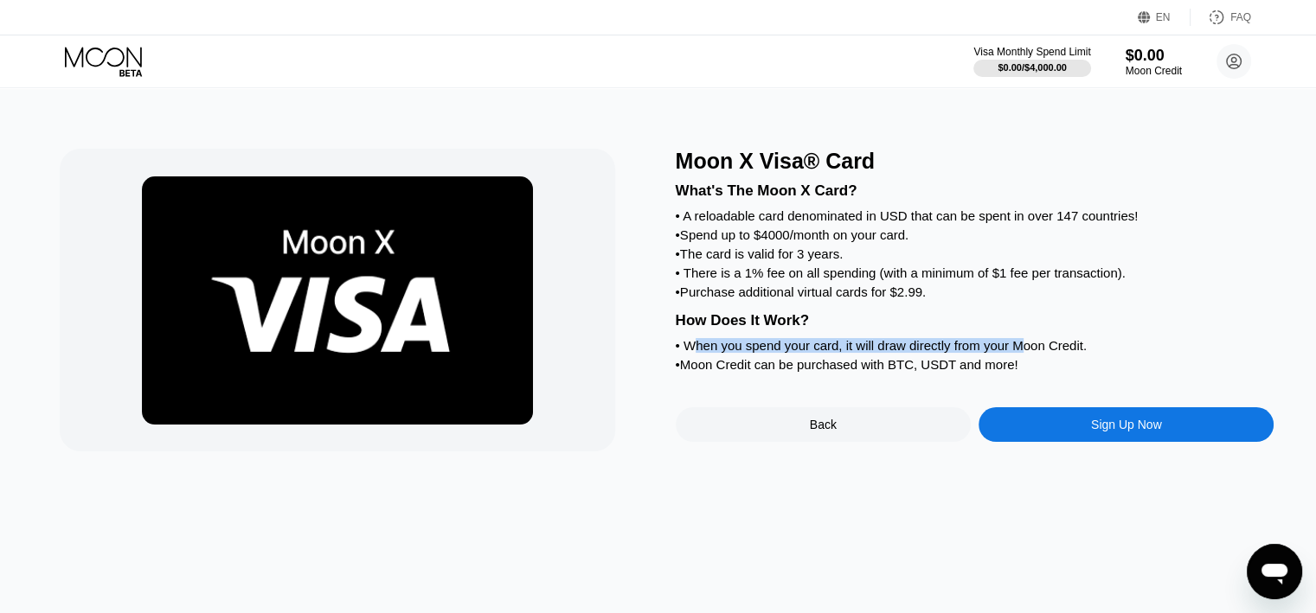
drag, startPoint x: 693, startPoint y: 367, endPoint x: 1029, endPoint y: 373, distance: 336.6
click at [1029, 353] on div "• When you spend your card, it will draw directly from your Moon Credit." at bounding box center [975, 345] width 599 height 15
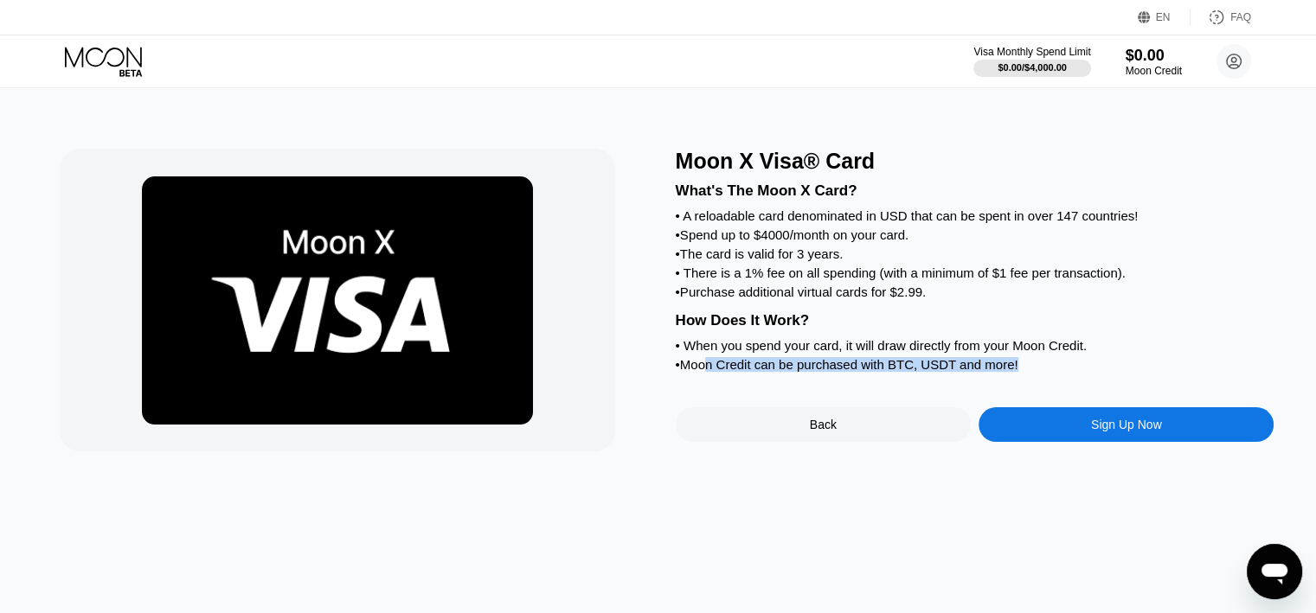
drag, startPoint x: 714, startPoint y: 386, endPoint x: 1035, endPoint y: 394, distance: 321.1
click at [1035, 372] on div "• Moon Credit can be purchased with BTC, USDT and more!" at bounding box center [975, 364] width 599 height 15
click at [1018, 372] on div "• Moon Credit can be purchased with BTC, USDT and more!" at bounding box center [975, 364] width 599 height 15
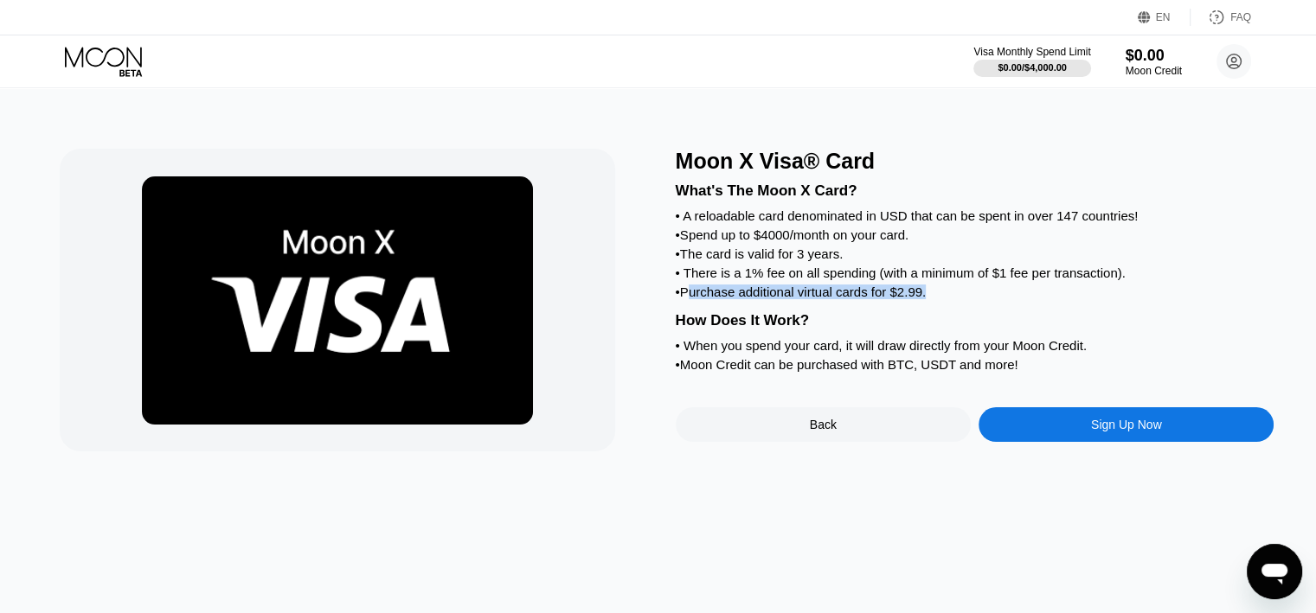
drag, startPoint x: 692, startPoint y: 311, endPoint x: 942, endPoint y: 311, distance: 250.0
click at [942, 299] on div "• Purchase additional virtual cards for $2.99." at bounding box center [975, 292] width 599 height 15
drag, startPoint x: 938, startPoint y: 339, endPoint x: 820, endPoint y: 315, distance: 120.1
click at [937, 330] on div "How Does It Work?" at bounding box center [975, 320] width 599 height 17
drag, startPoint x: 689, startPoint y: 286, endPoint x: 971, endPoint y: 285, distance: 282.9
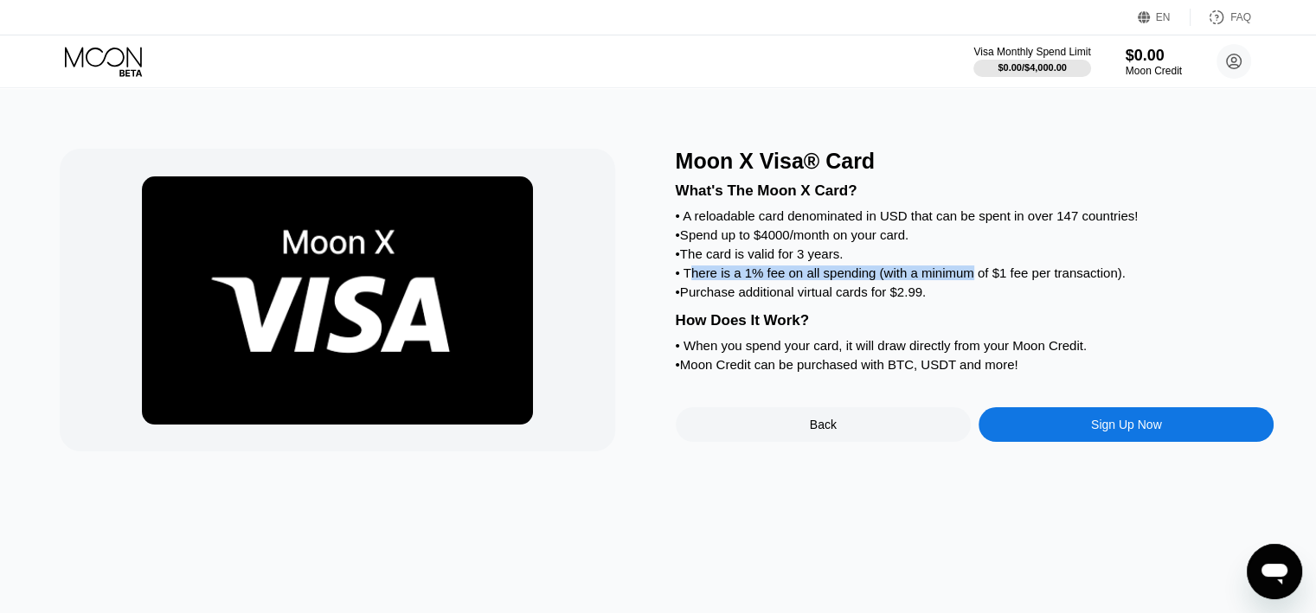
click at [971, 280] on div "• There is a 1% fee on all spending (with a minimum of $1 fee per transaction)." at bounding box center [975, 273] width 599 height 15
click at [970, 300] on div "What's The Moon X Card? • A reloadable card denominated in USD that can be spen…" at bounding box center [975, 275] width 599 height 202
click at [955, 298] on div "What's The Moon X Card? • A reloadable card denominated in USD that can be spen…" at bounding box center [975, 275] width 599 height 202
click at [864, 300] on div "What's The Moon X Card? • A reloadable card denominated in USD that can be spen…" at bounding box center [975, 275] width 599 height 202
click at [714, 242] on div "• Spend up to $4000/month on your card." at bounding box center [975, 235] width 599 height 15
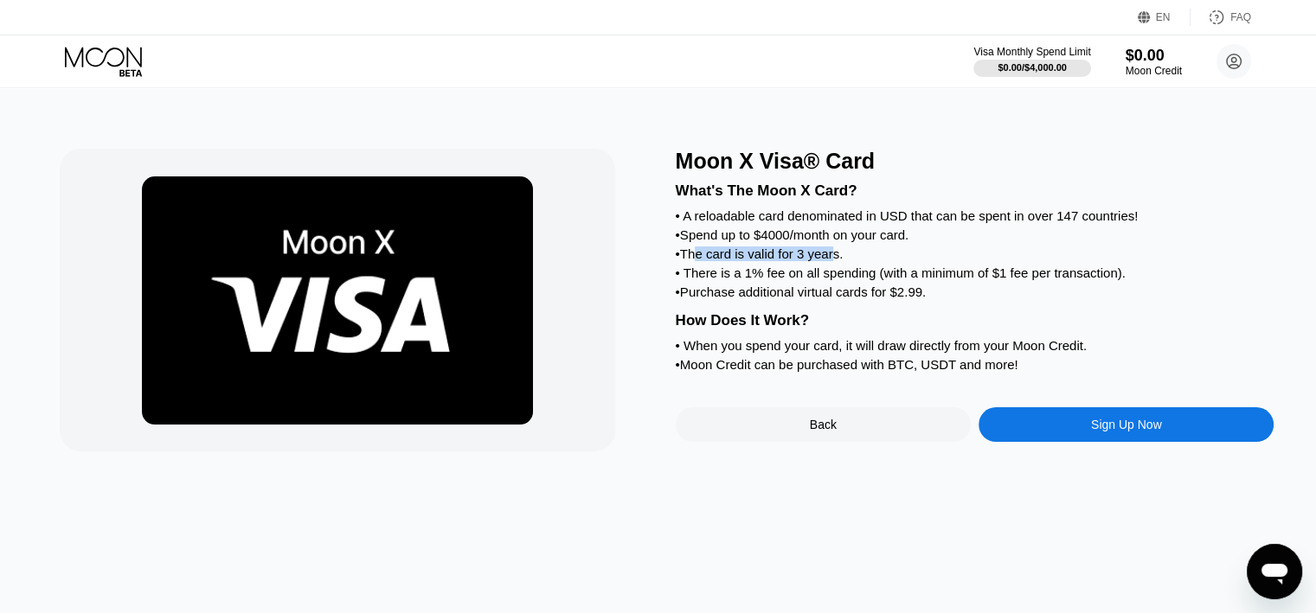
drag, startPoint x: 701, startPoint y: 260, endPoint x: 835, endPoint y: 272, distance: 134.6
click at [835, 261] on div "• The card is valid for 3 years." at bounding box center [975, 254] width 599 height 15
click at [708, 242] on div "• Spend up to $4000/month on your card." at bounding box center [975, 235] width 599 height 15
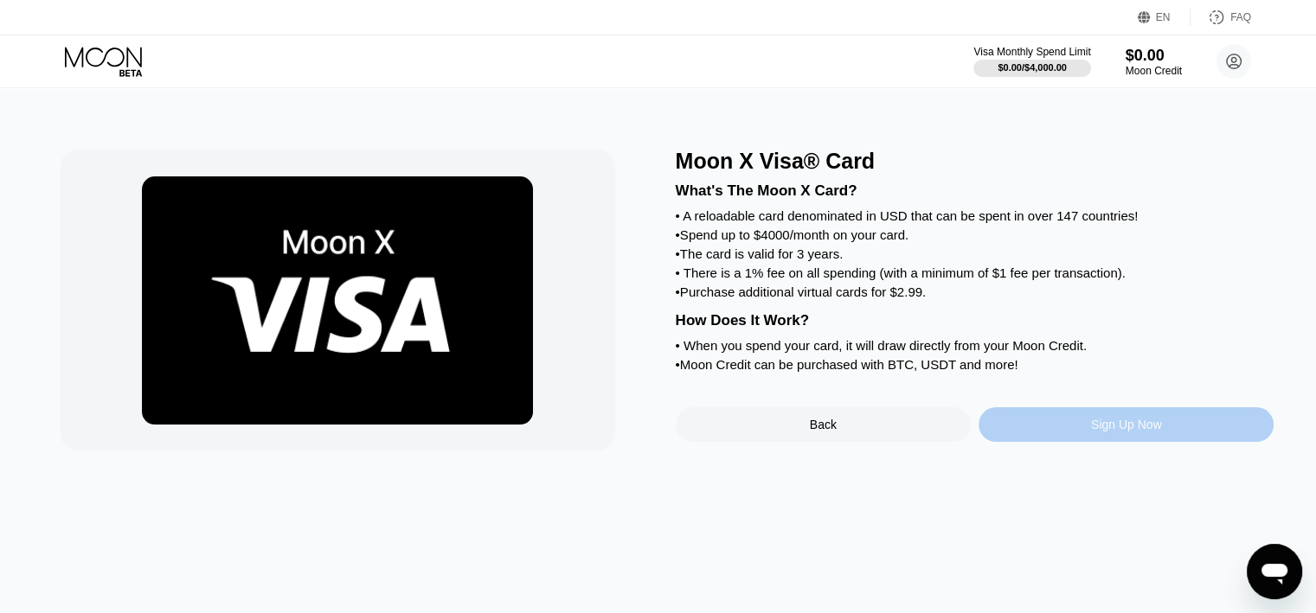
click at [1086, 442] on div "Sign Up Now" at bounding box center [1125, 424] width 295 height 35
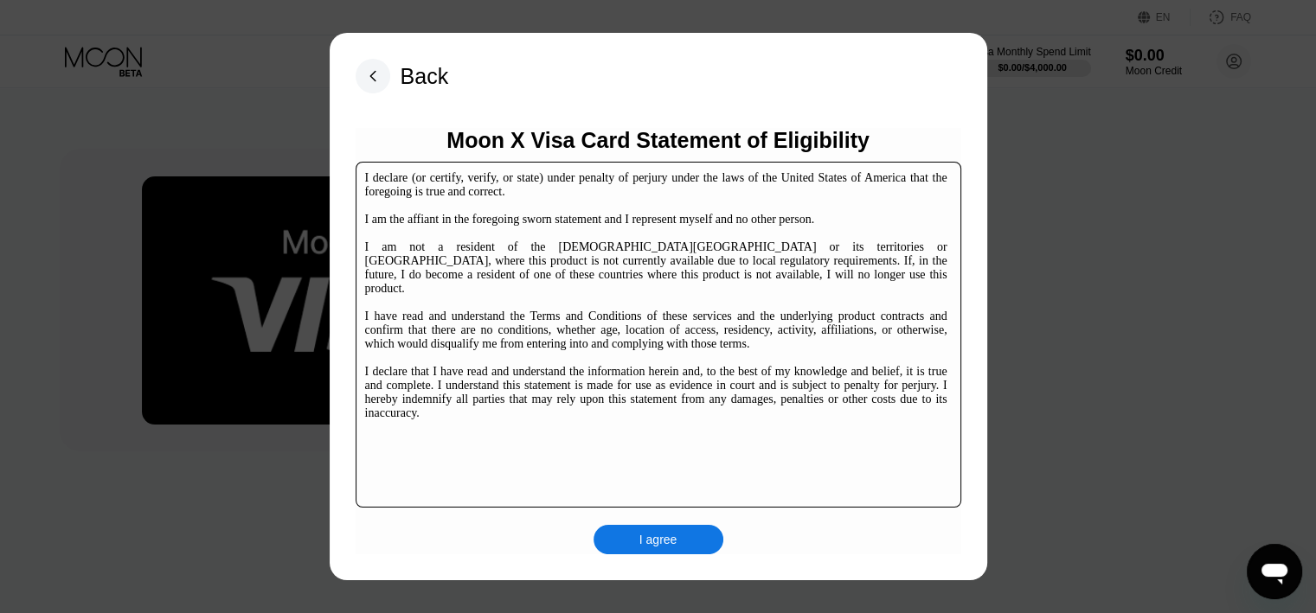
click at [657, 528] on div "I agree" at bounding box center [658, 539] width 130 height 29
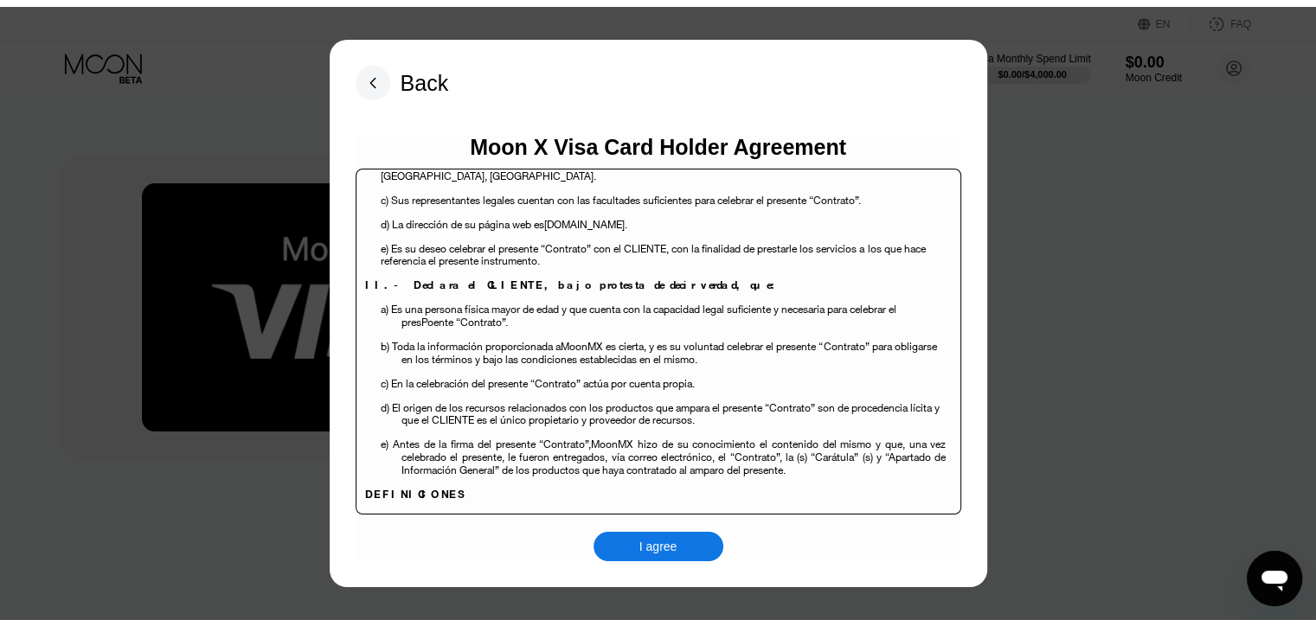
scroll to position [260, 0]
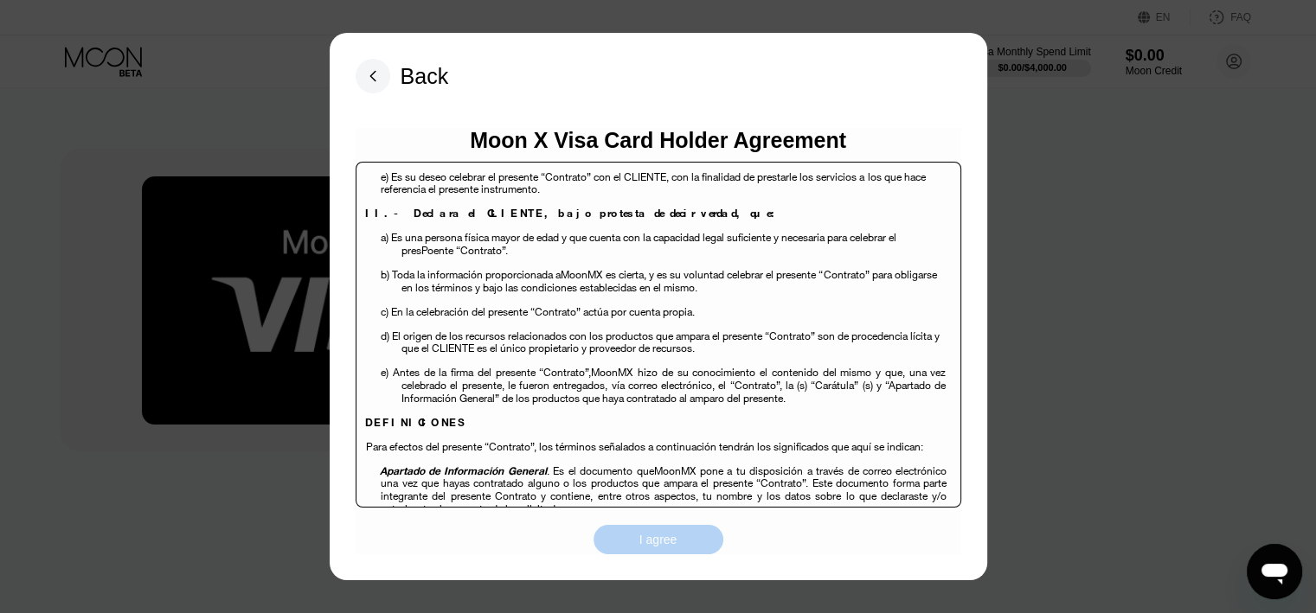
click at [654, 526] on div "I agree" at bounding box center [658, 539] width 130 height 29
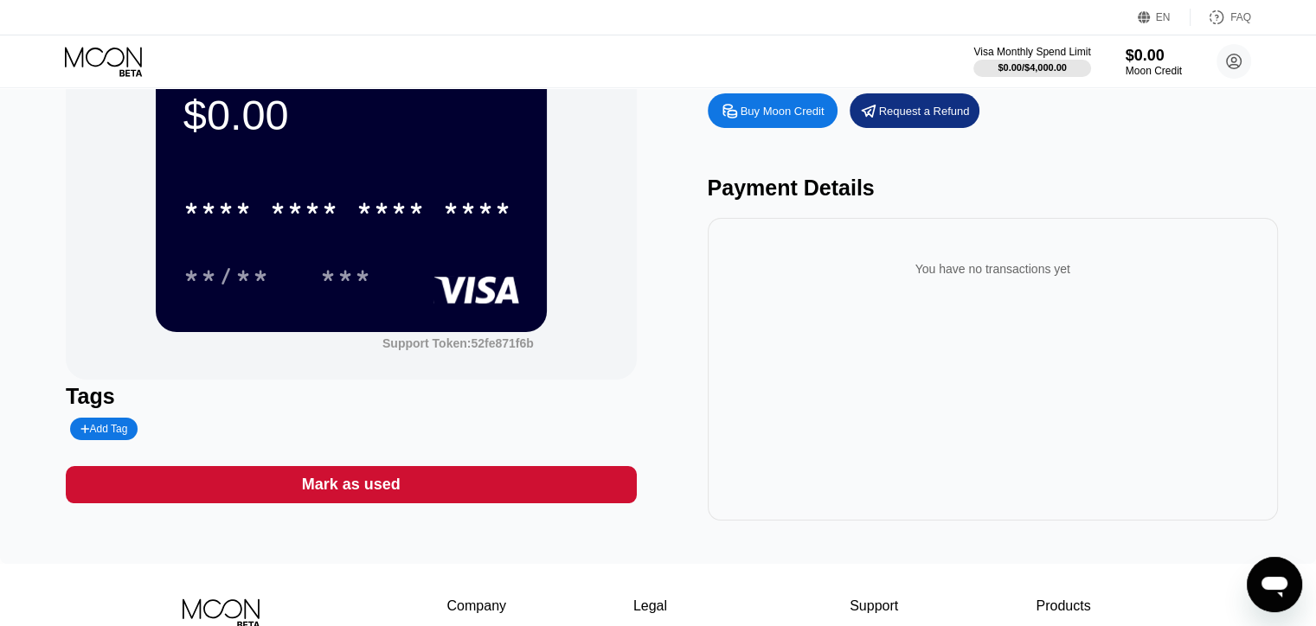
scroll to position [87, 0]
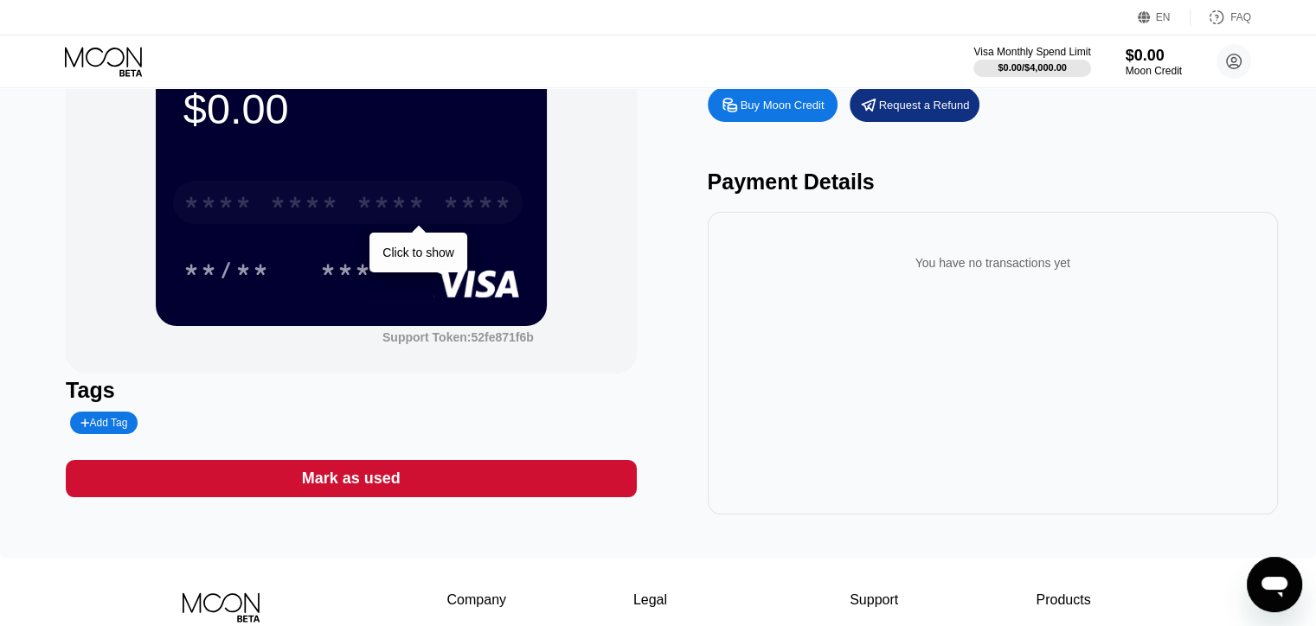
click at [352, 211] on div "* * * * * * * * * * * * ****" at bounding box center [347, 202] width 349 height 43
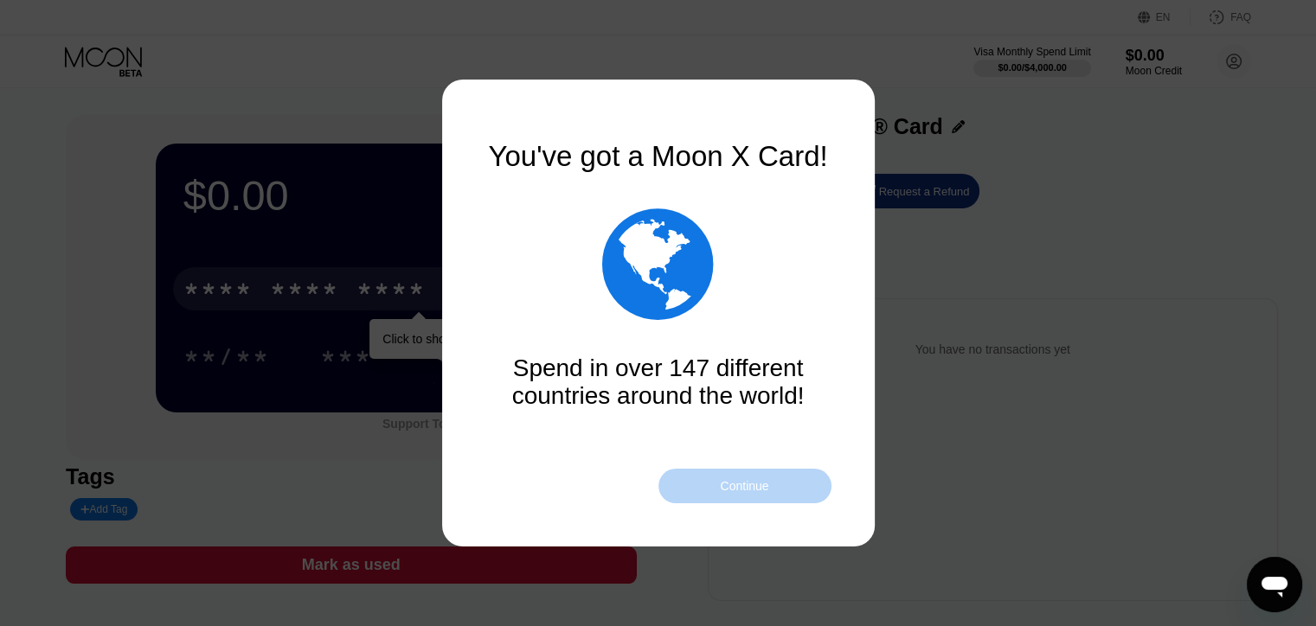
click at [733, 480] on div "Continue" at bounding box center [744, 486] width 48 height 14
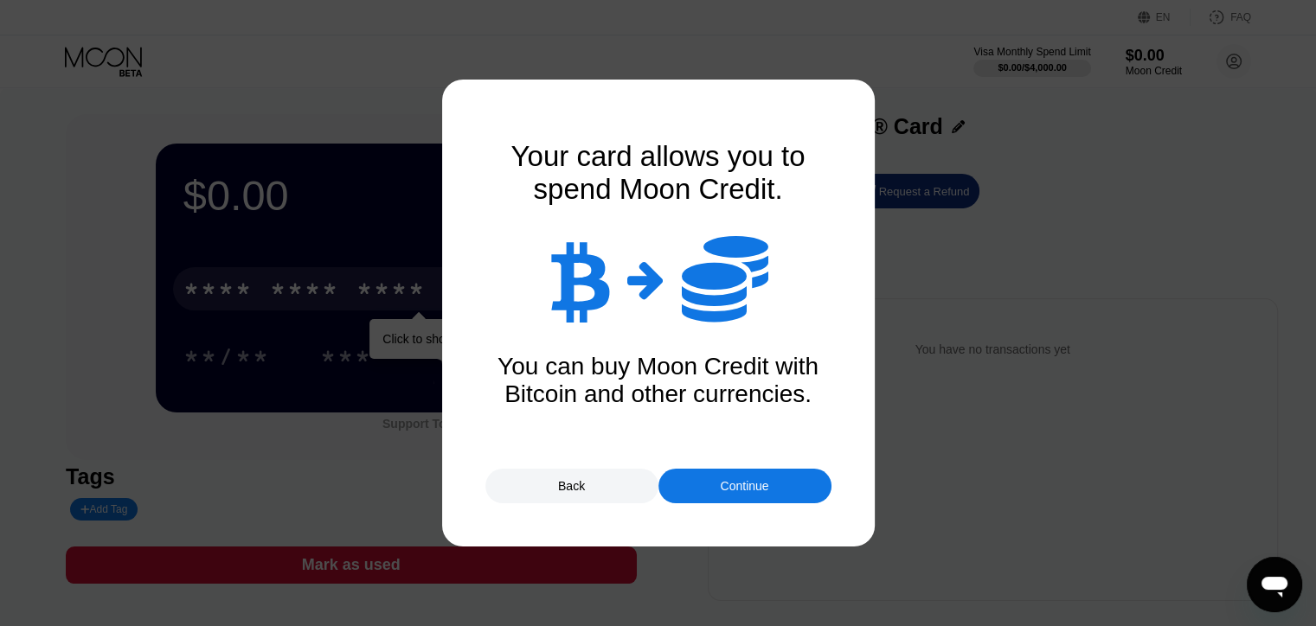
click at [745, 490] on div "Continue" at bounding box center [744, 486] width 48 height 14
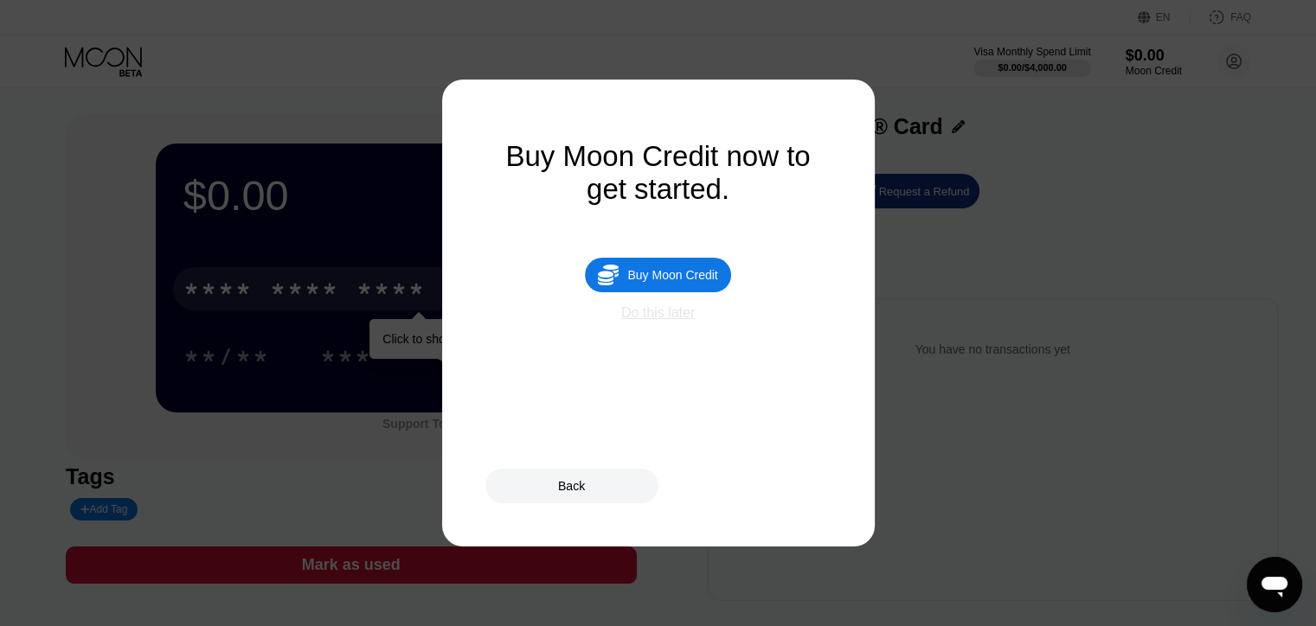
click at [681, 321] on div "Do this later" at bounding box center [658, 313] width 74 height 16
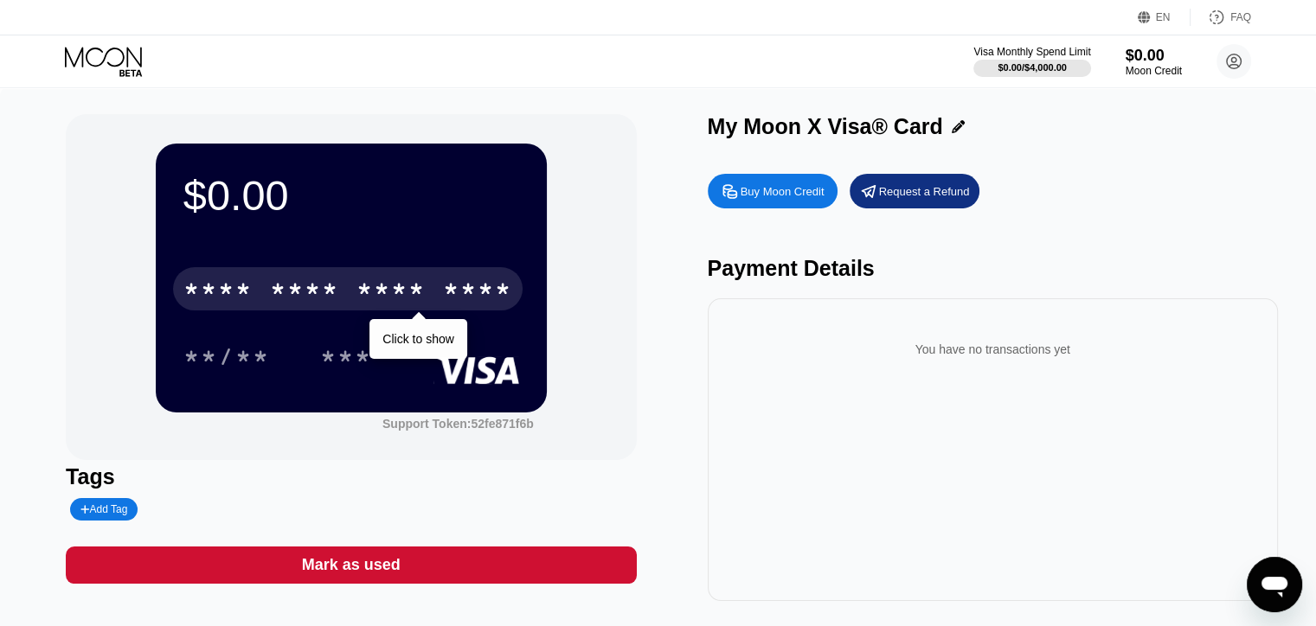
click at [371, 296] on div "* * * *" at bounding box center [390, 292] width 69 height 28
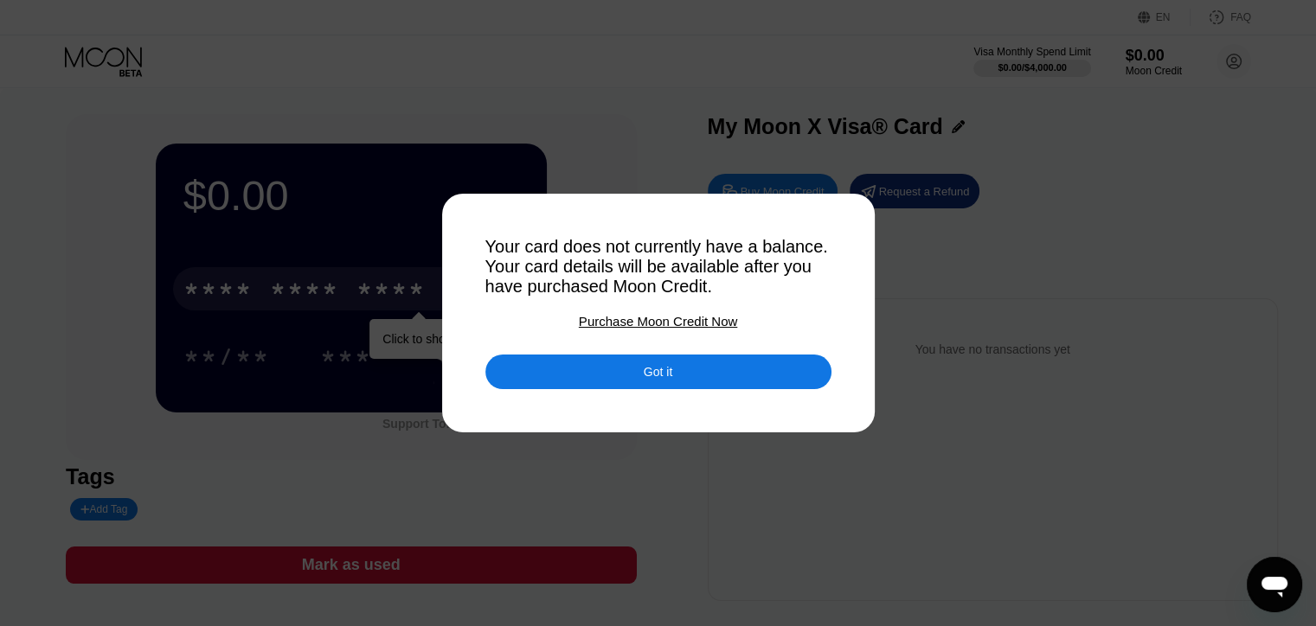
drag, startPoint x: 528, startPoint y: 237, endPoint x: 737, endPoint y: 256, distance: 210.2
click at [737, 256] on div "Your card does not currently have a balance. Your card details will be availabl…" at bounding box center [658, 267] width 346 height 60
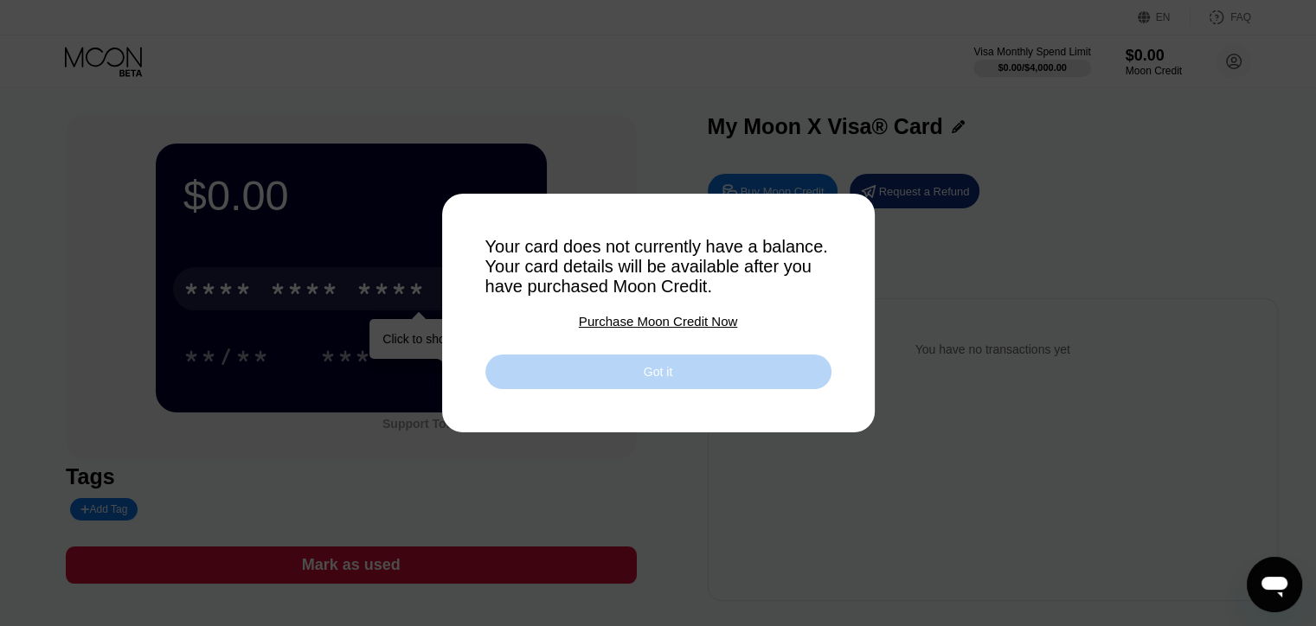
click at [646, 369] on div "Got it" at bounding box center [658, 372] width 29 height 16
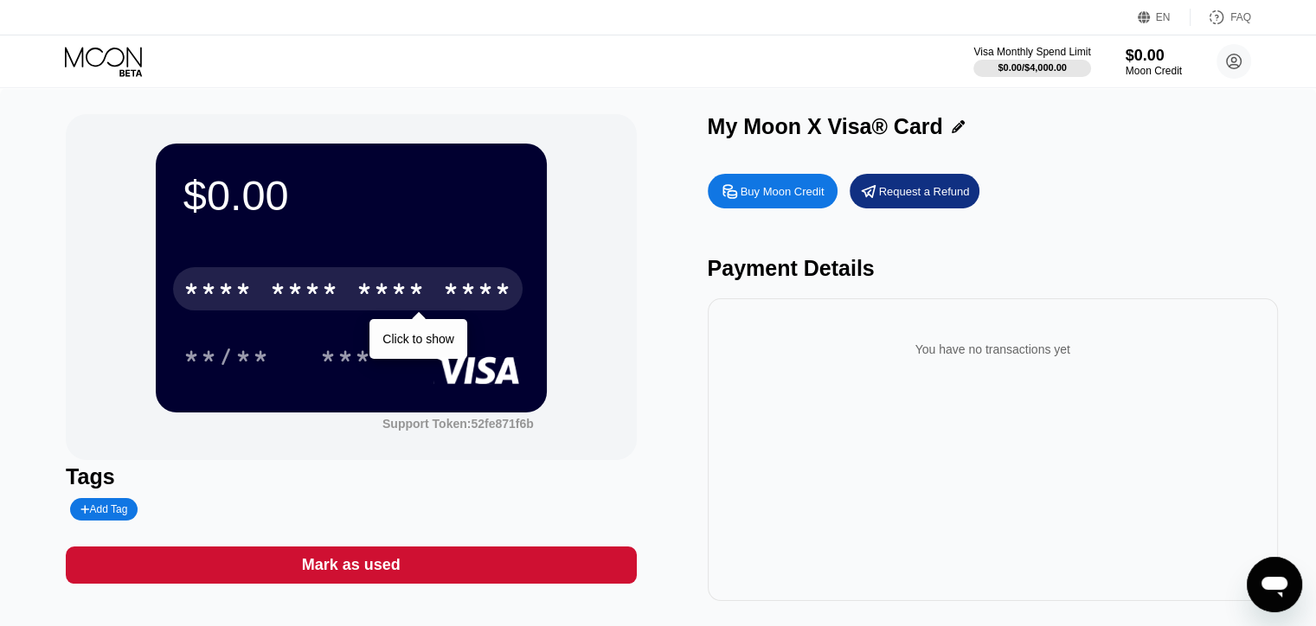
click at [1087, 117] on div "My Moon X Visa® Card" at bounding box center [993, 126] width 570 height 25
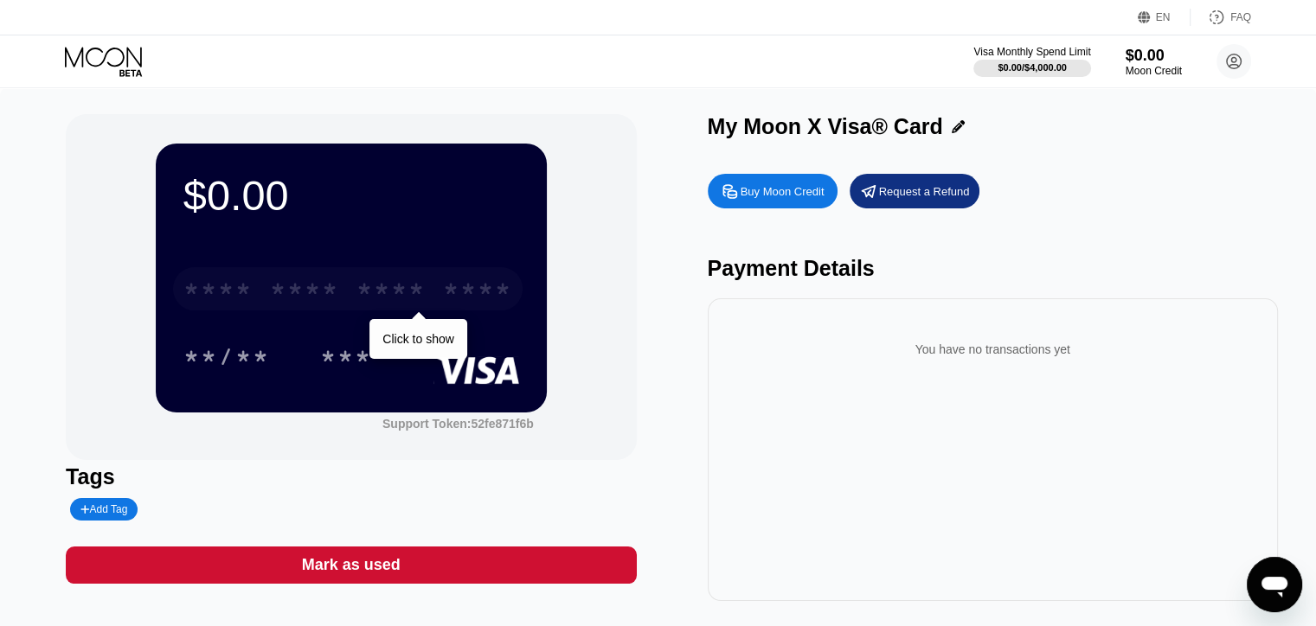
click at [424, 285] on div "* * * *" at bounding box center [390, 292] width 69 height 28
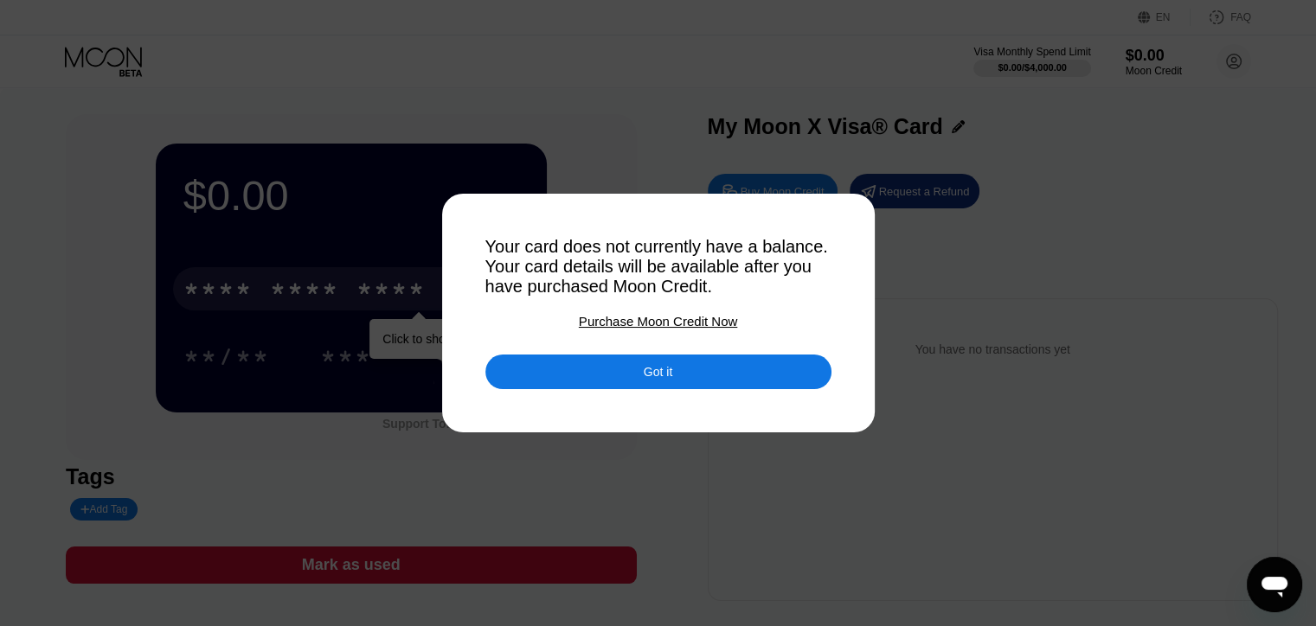
click at [667, 323] on div "Purchase Moon Credit Now" at bounding box center [658, 321] width 158 height 15
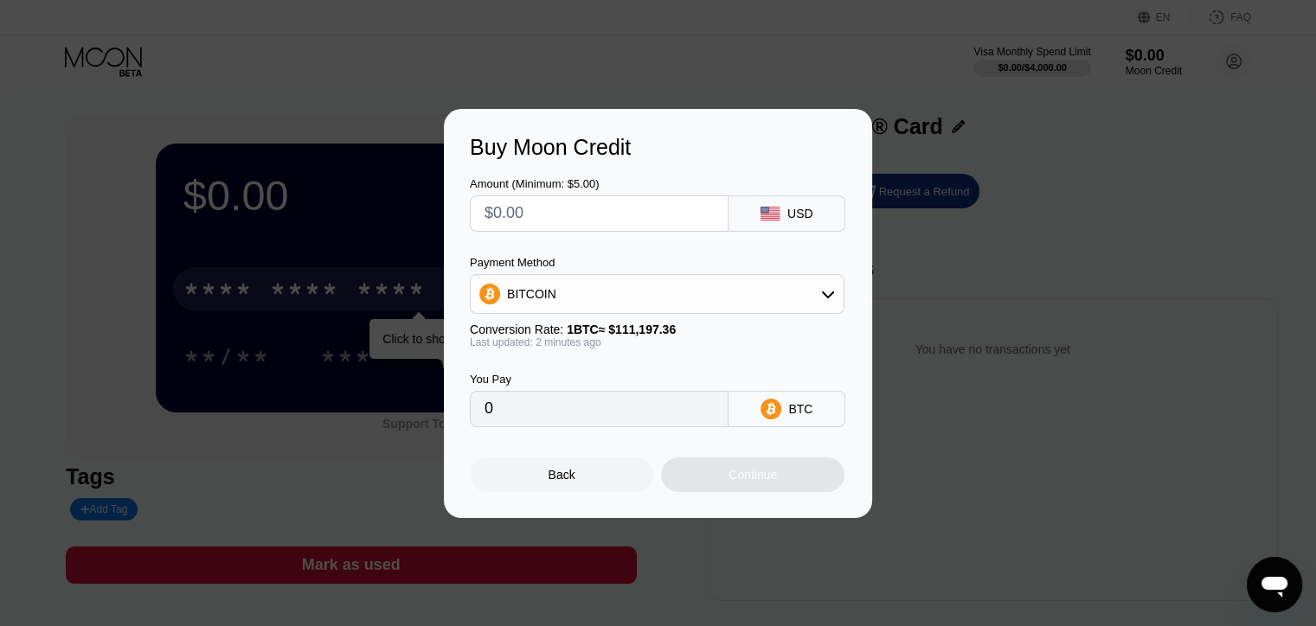
click at [583, 220] on input "text" at bounding box center [598, 213] width 229 height 35
type input "$5"
type input "0.00004497"
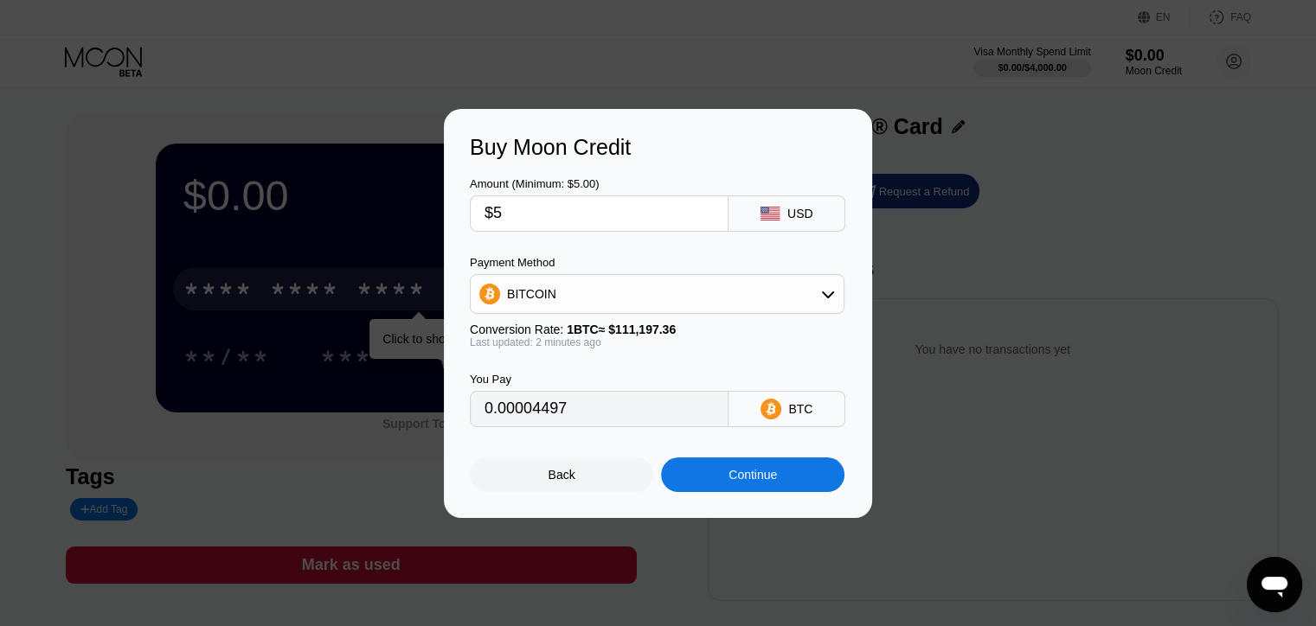
type input "$5"
click at [780, 308] on div "BITCOIN" at bounding box center [657, 294] width 373 height 35
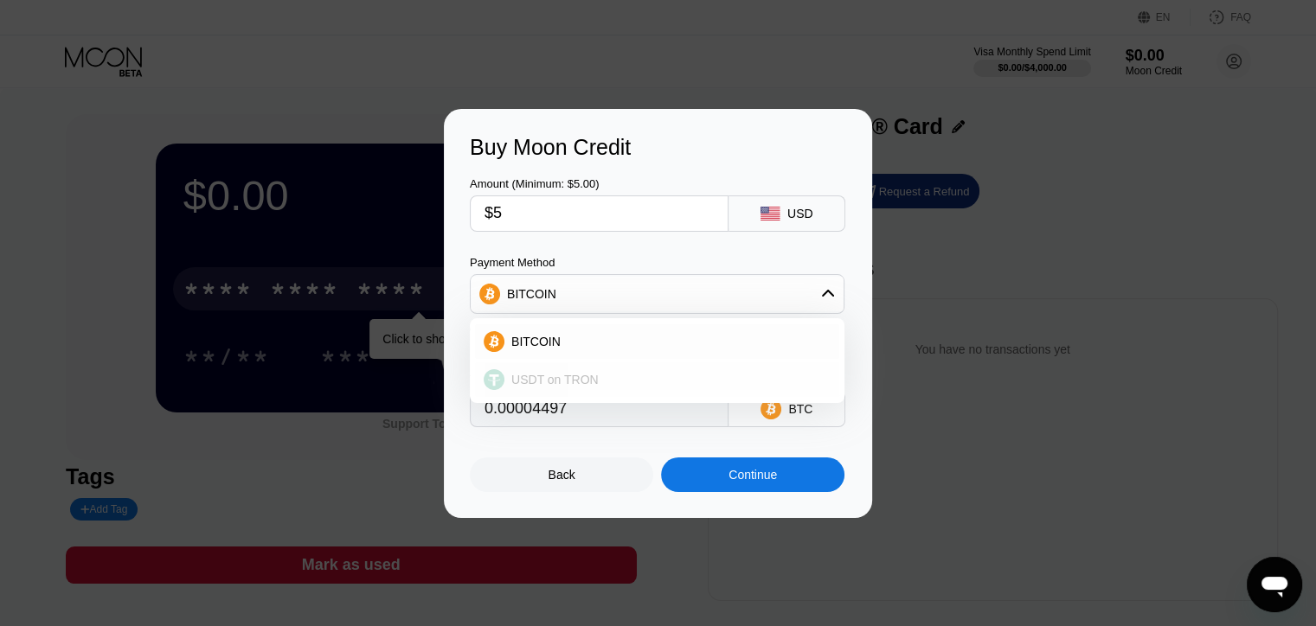
click at [569, 385] on span "USDT on TRON" at bounding box center [554, 380] width 87 height 14
type input "5.05"
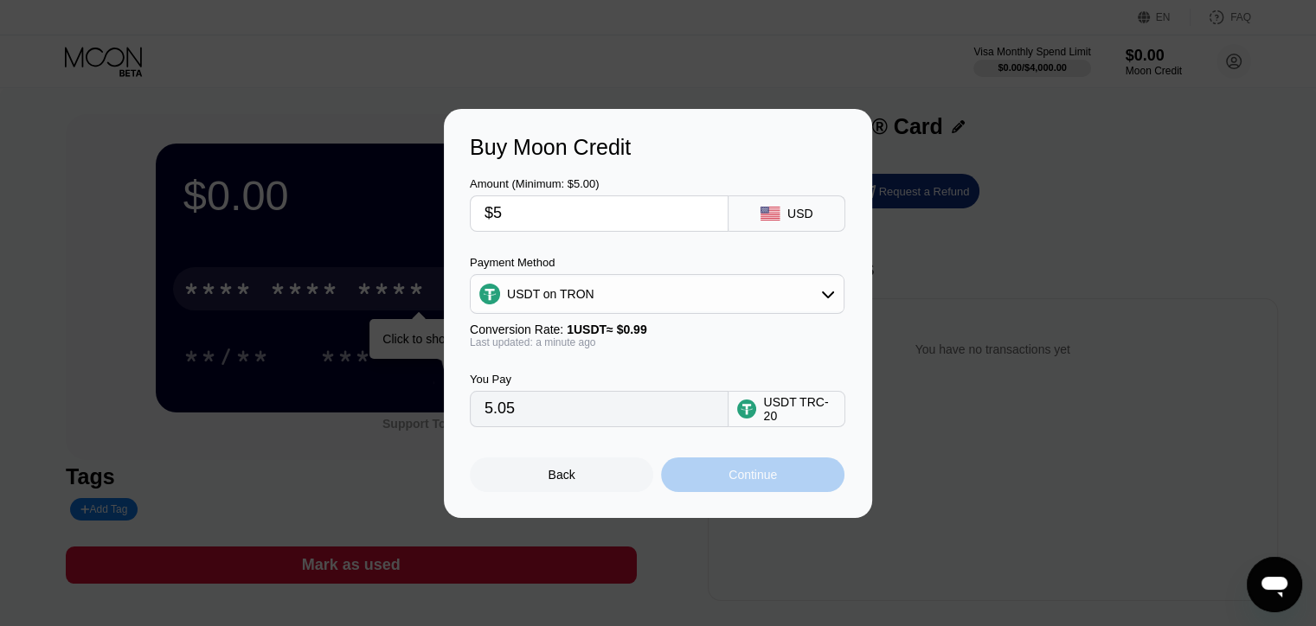
click at [787, 471] on div "Continue" at bounding box center [752, 475] width 183 height 35
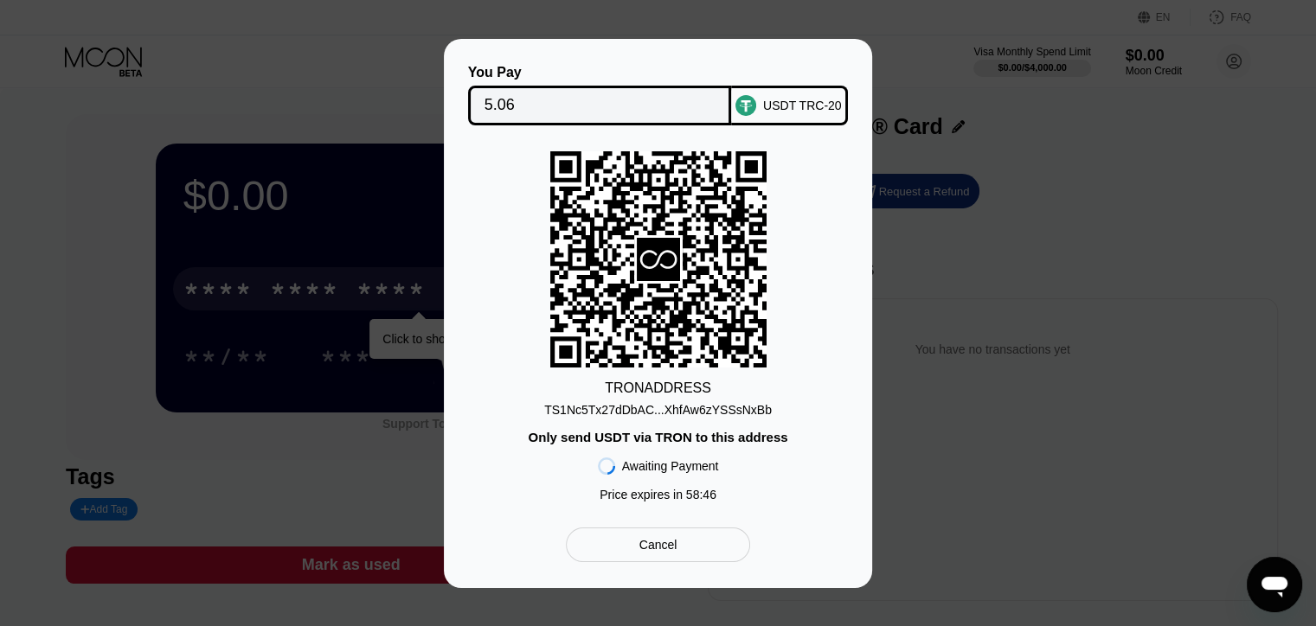
drag, startPoint x: 632, startPoint y: 439, endPoint x: 647, endPoint y: 439, distance: 14.7
click at [647, 439] on div "Only send USDT via TRON to this address" at bounding box center [658, 437] width 260 height 15
